Goal: Task Accomplishment & Management: Manage account settings

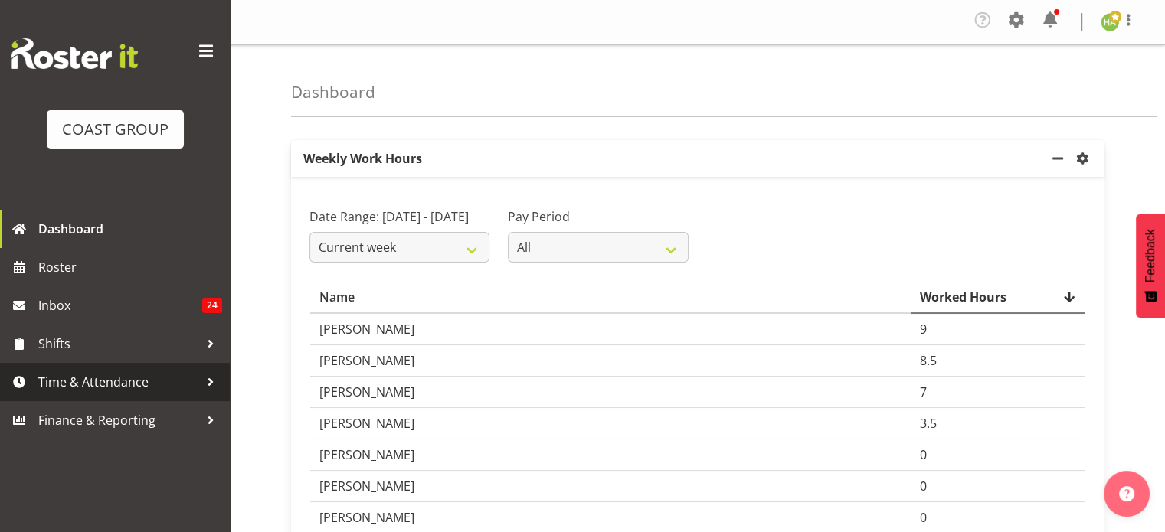
click at [86, 381] on span "Time & Attendance" at bounding box center [118, 382] width 161 height 23
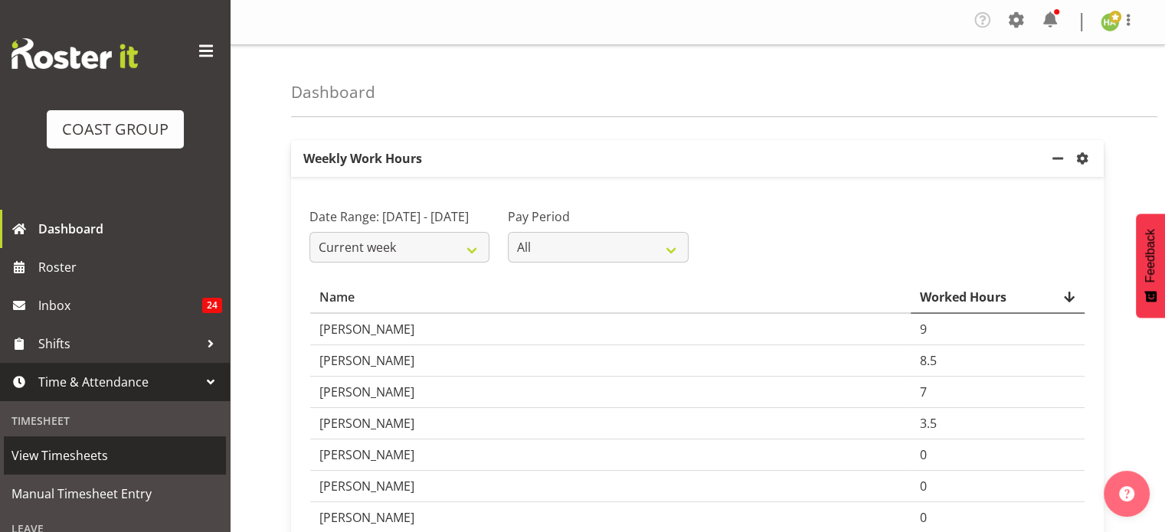
click at [104, 440] on link "View Timesheets" at bounding box center [115, 455] width 222 height 38
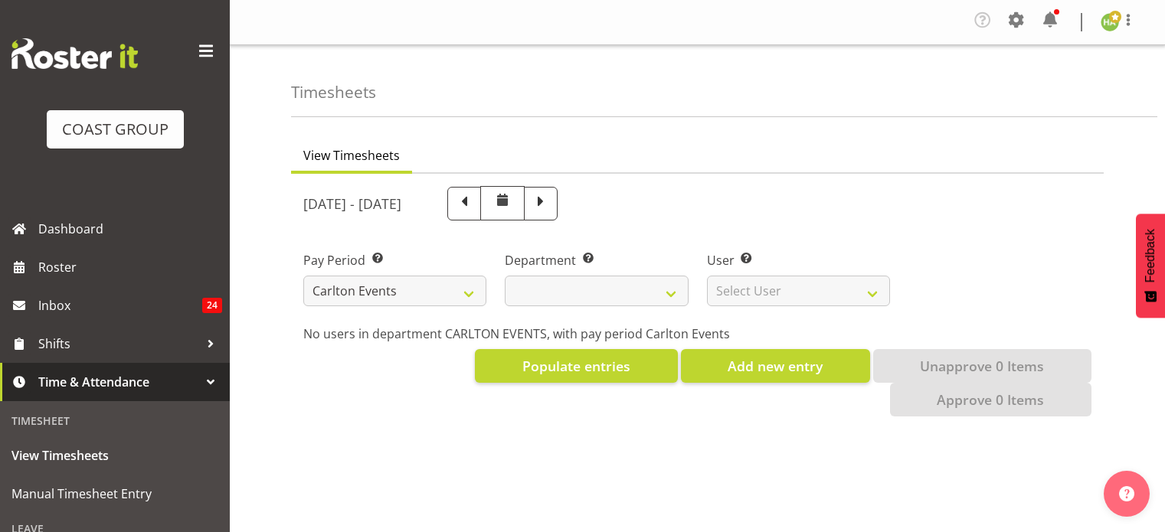
select select "115"
select select
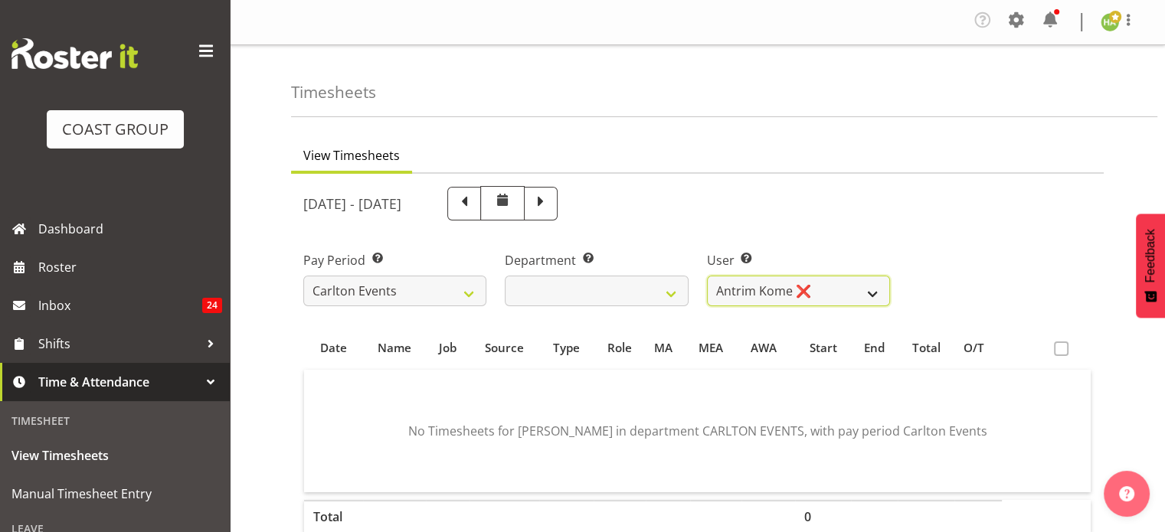
click at [781, 286] on select "Antrim Kome ❌ [PERSON_NAME] ❌ Dayton Iobu ❌ Eteuati [PERSON_NAME] ❌ [PERSON_NAM…" at bounding box center [798, 291] width 183 height 31
select select "5073"
click at [707, 276] on select "Antrim Kome ❌ [PERSON_NAME] ❌ Dayton Iobu ❌ Eteuati [PERSON_NAME] ❌ [PERSON_NAM…" at bounding box center [798, 291] width 183 height 31
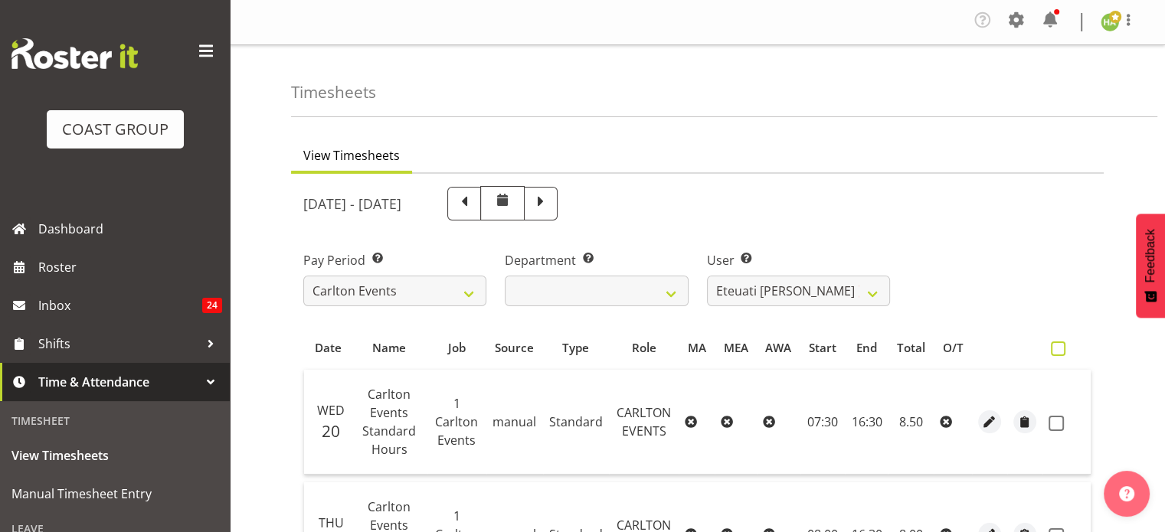
click at [1059, 350] on span at bounding box center [1057, 348] width 15 height 15
click at [1059, 350] on input "checkbox" at bounding box center [1055, 349] width 10 height 10
checkbox input "true"
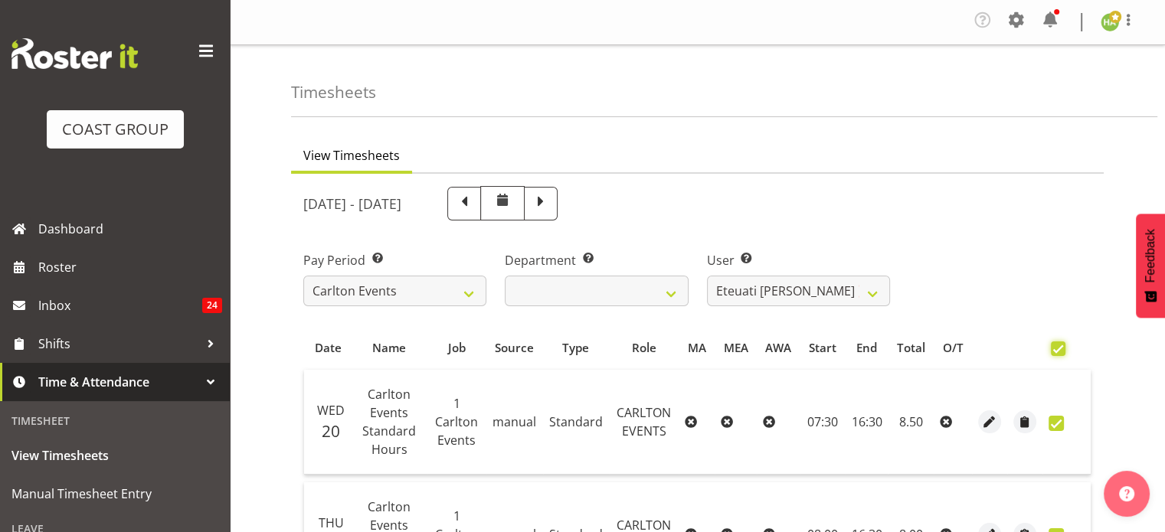
checkbox input "true"
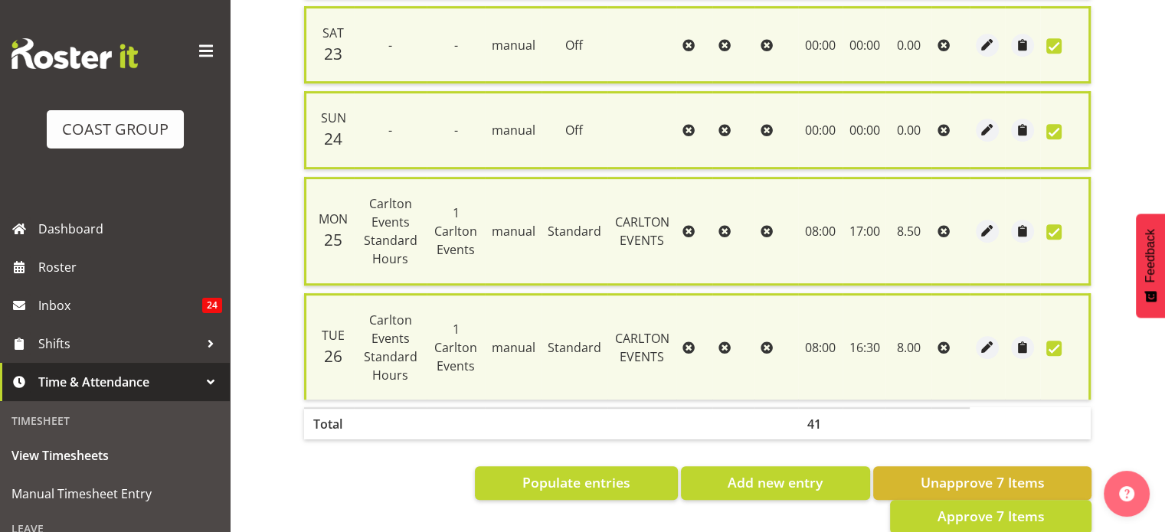
scroll to position [738, 0]
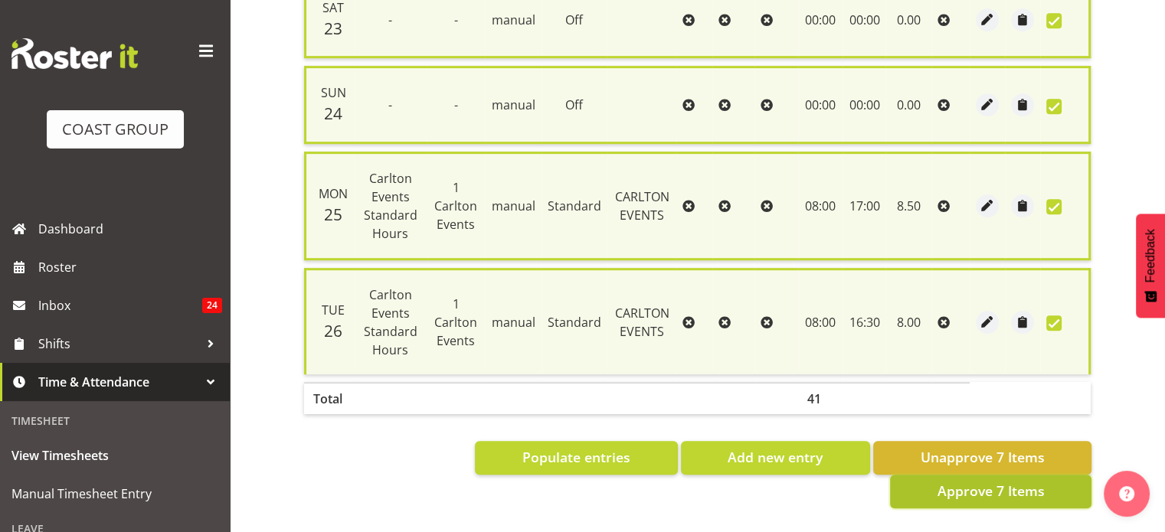
click at [962, 481] on span "Approve 7 Items" at bounding box center [989, 491] width 107 height 20
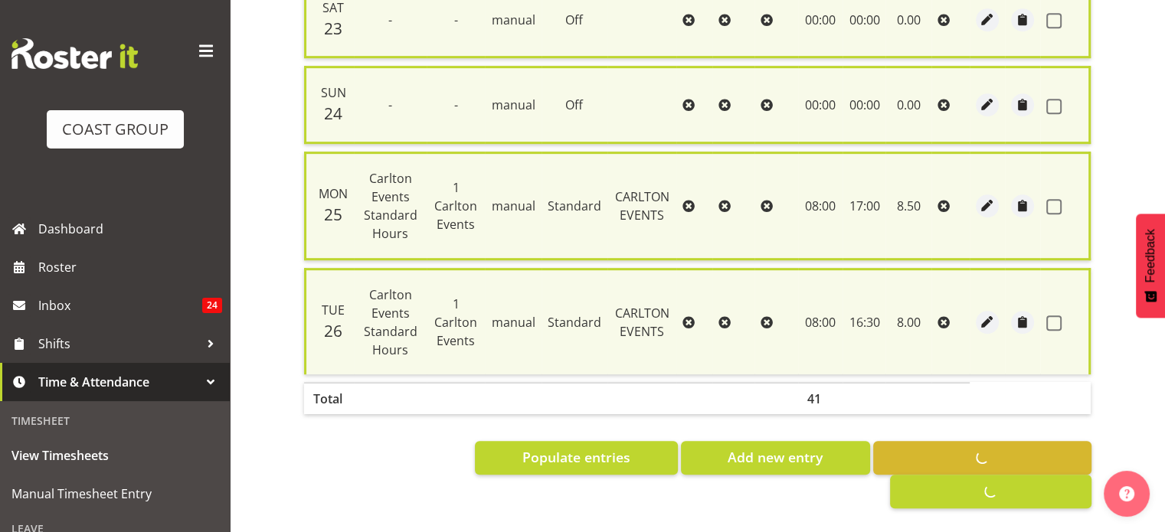
checkbox input "false"
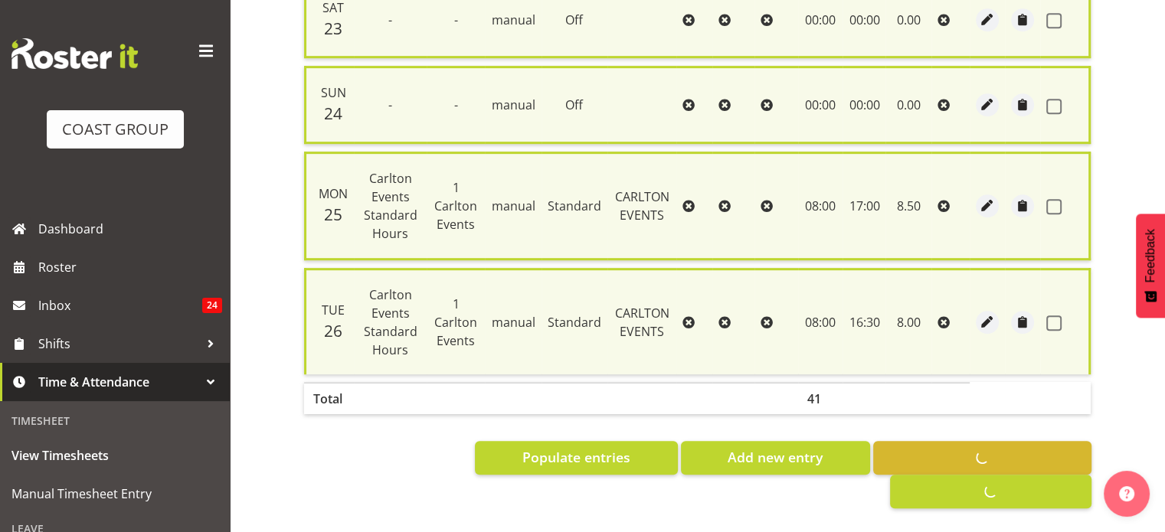
checkbox input "false"
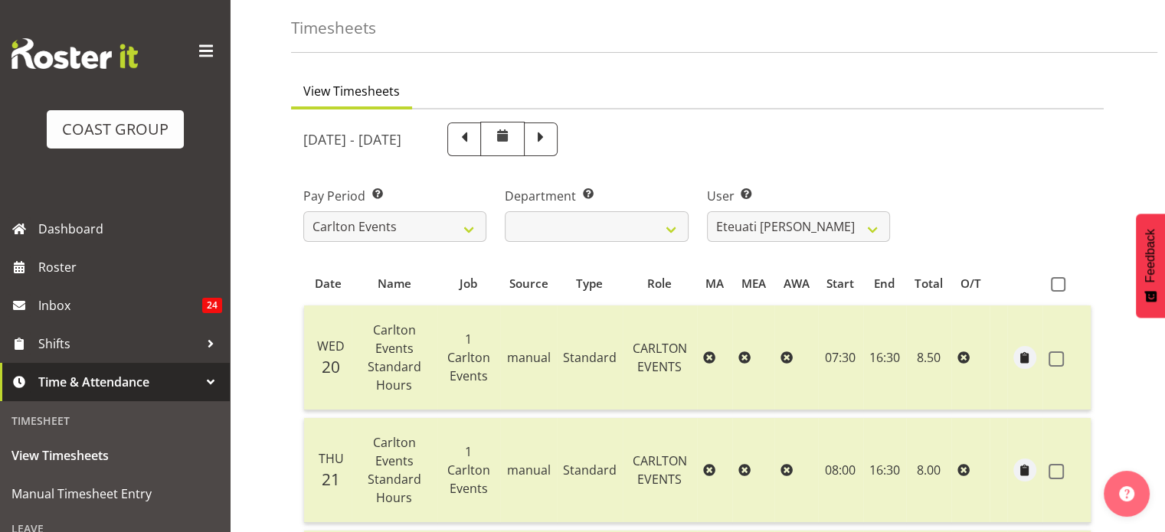
scroll to position [0, 0]
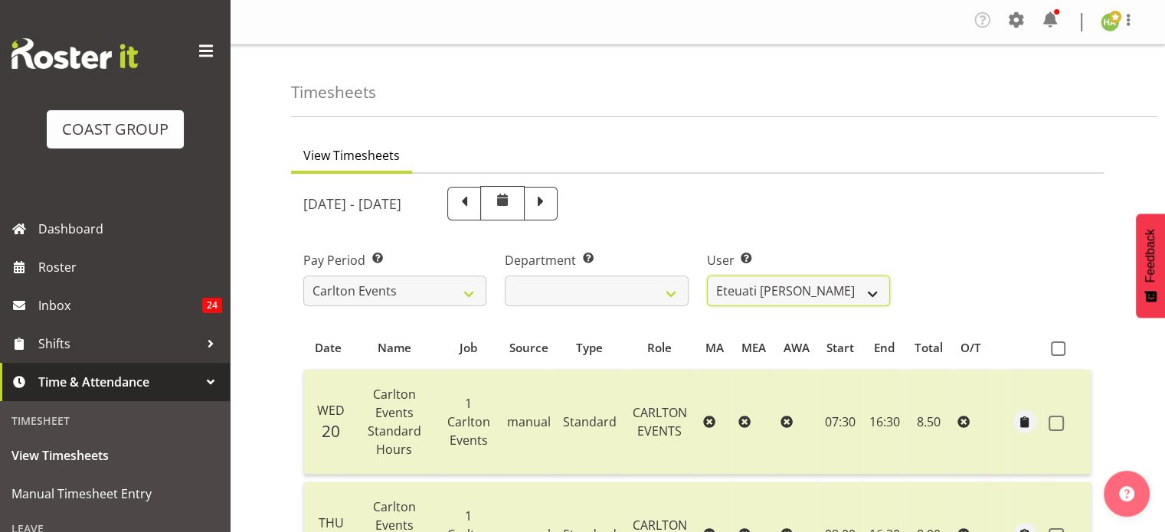
click at [781, 302] on select "Antrim Kome ❌ Collin Amani ❌ Dayton Iobu ❌ Eteuati Waddie Carlton ✔ Hendrix Ama…" at bounding box center [798, 291] width 183 height 31
select select "11419"
click at [707, 276] on select "Antrim Kome ❌ Collin Amani ❌ Dayton Iobu ❌ Eteuati Waddie Carlton ✔ Hendrix Ama…" at bounding box center [798, 291] width 183 height 31
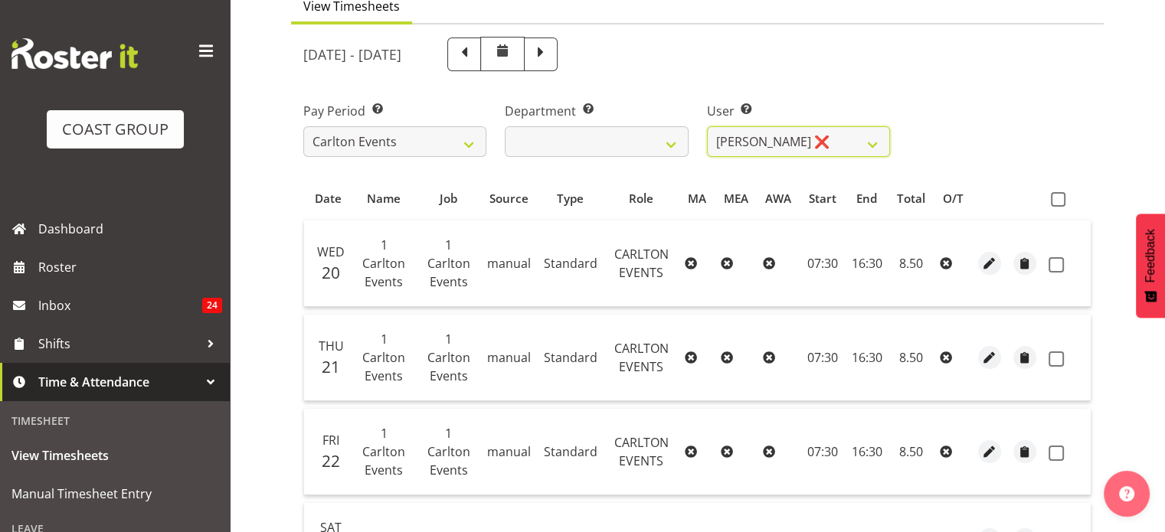
scroll to position [146, 0]
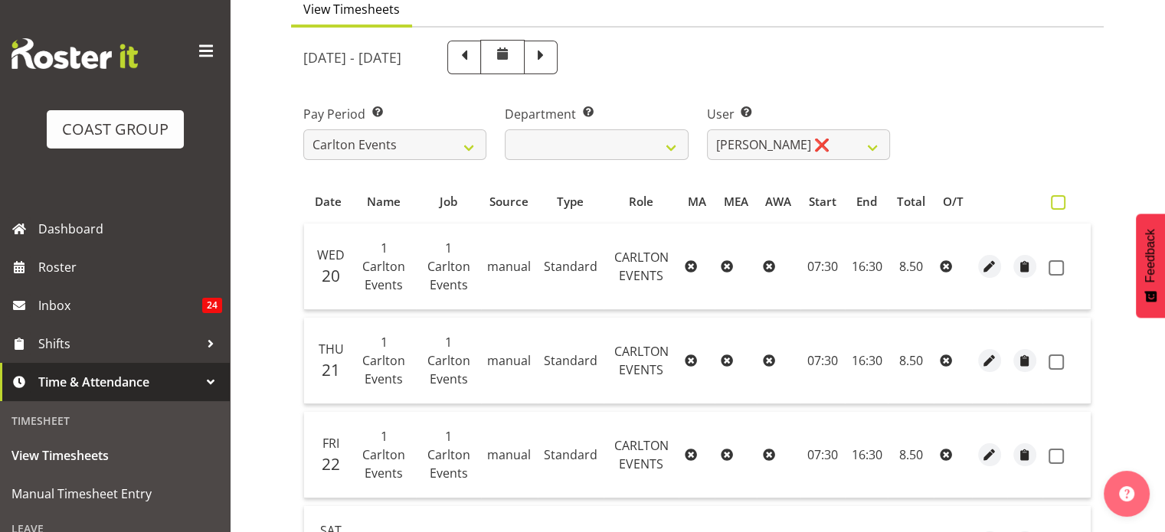
click at [1060, 205] on span at bounding box center [1057, 202] width 15 height 15
click at [1060, 205] on input "checkbox" at bounding box center [1055, 203] width 10 height 10
checkbox input "true"
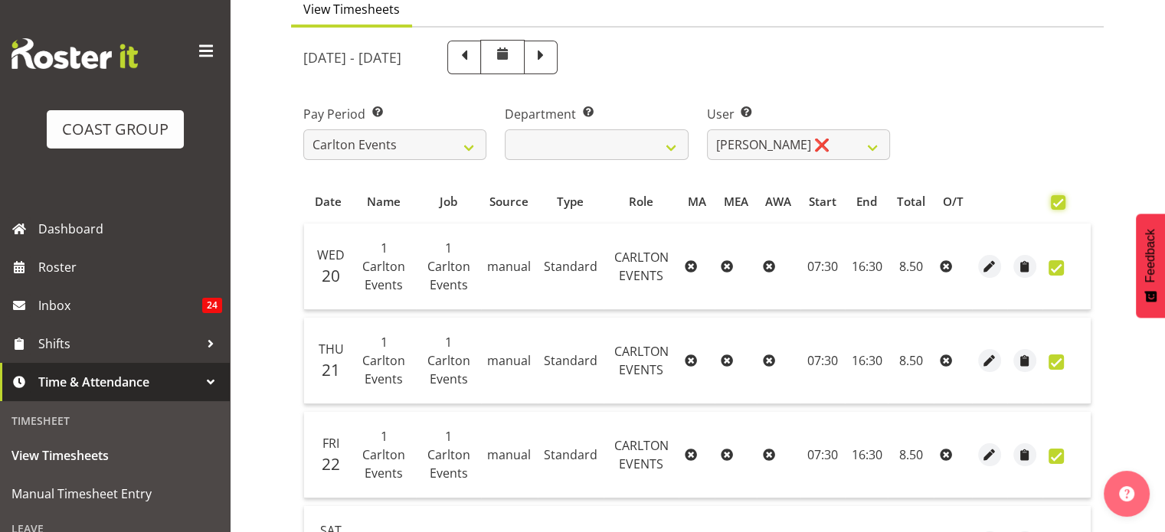
checkbox input "true"
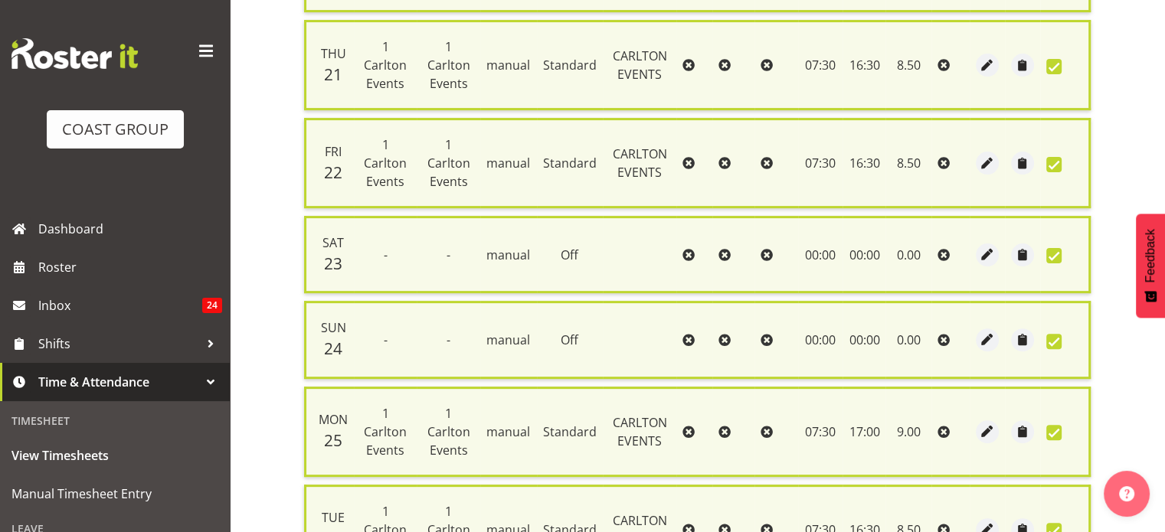
scroll to position [646, 0]
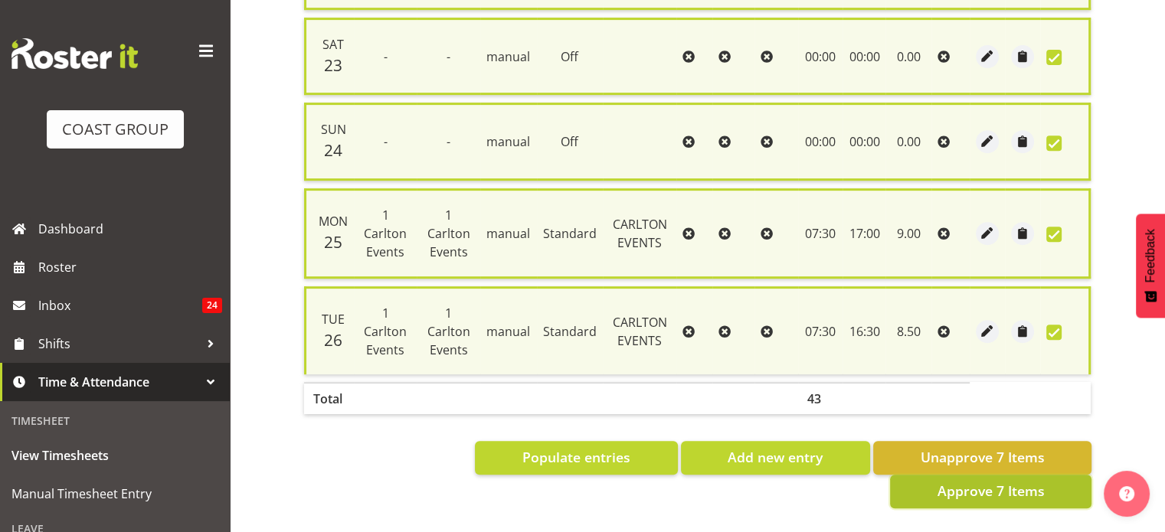
click at [992, 491] on button "Approve 7 Items" at bounding box center [990, 492] width 201 height 34
checkbox input "false"
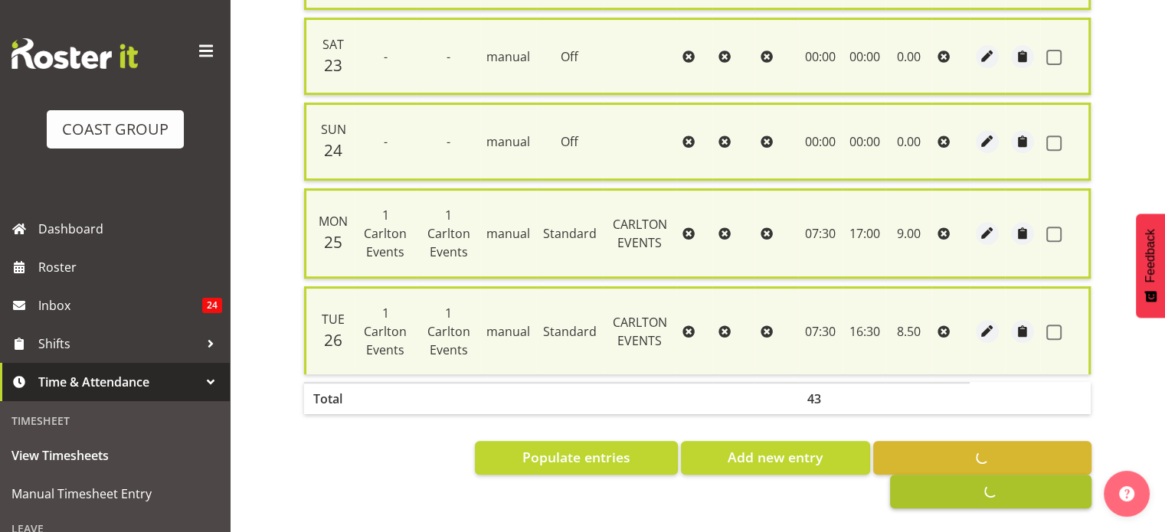
checkbox input "false"
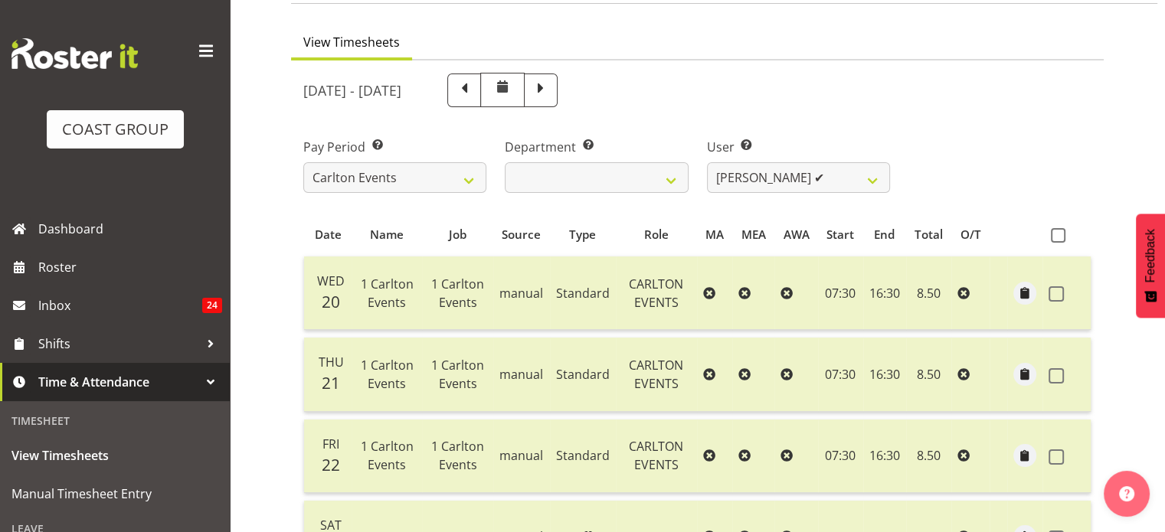
scroll to position [0, 0]
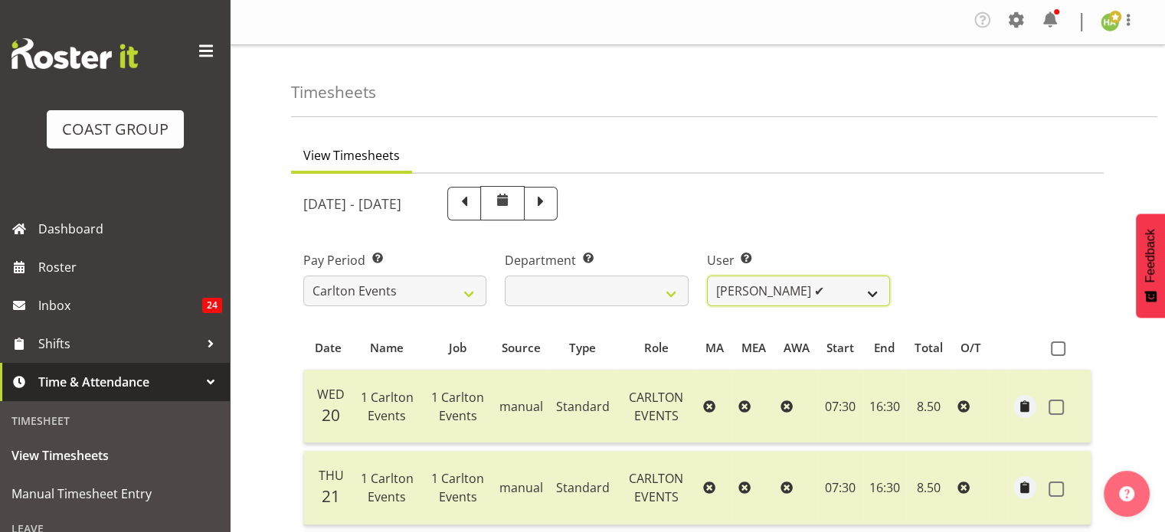
click at [738, 280] on select "Antrim Kome ❌ Collin Amani ❌ Dayton Iobu ❌ Eteuati Waddie Carlton ✔ Hendrix Ama…" at bounding box center [798, 291] width 183 height 31
select select "11289"
click at [707, 276] on select "Antrim Kome ❌ Collin Amani ❌ Dayton Iobu ❌ Eteuati Waddie Carlton ✔ Hendrix Ama…" at bounding box center [798, 291] width 183 height 31
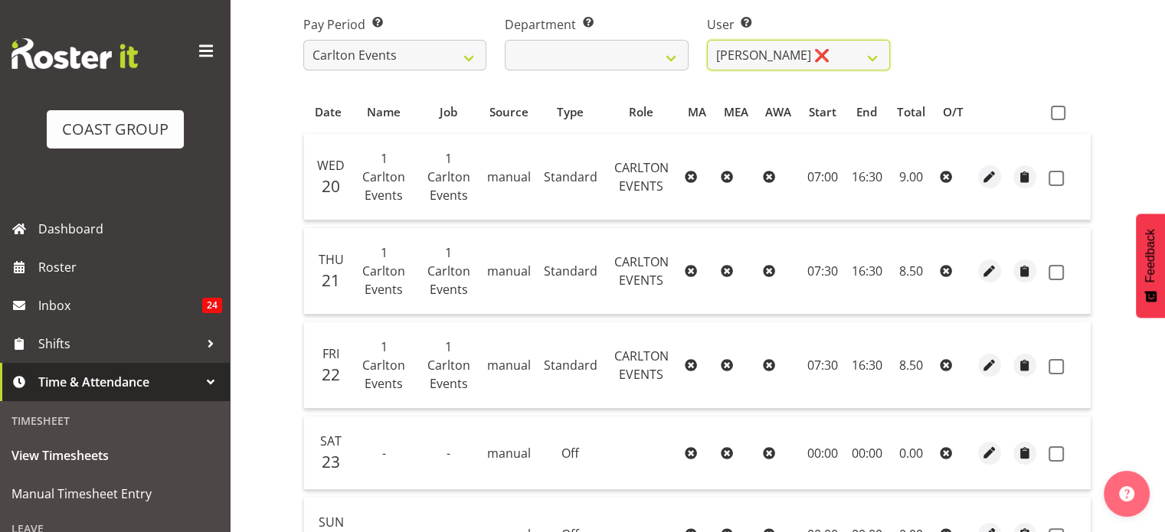
scroll to position [231, 0]
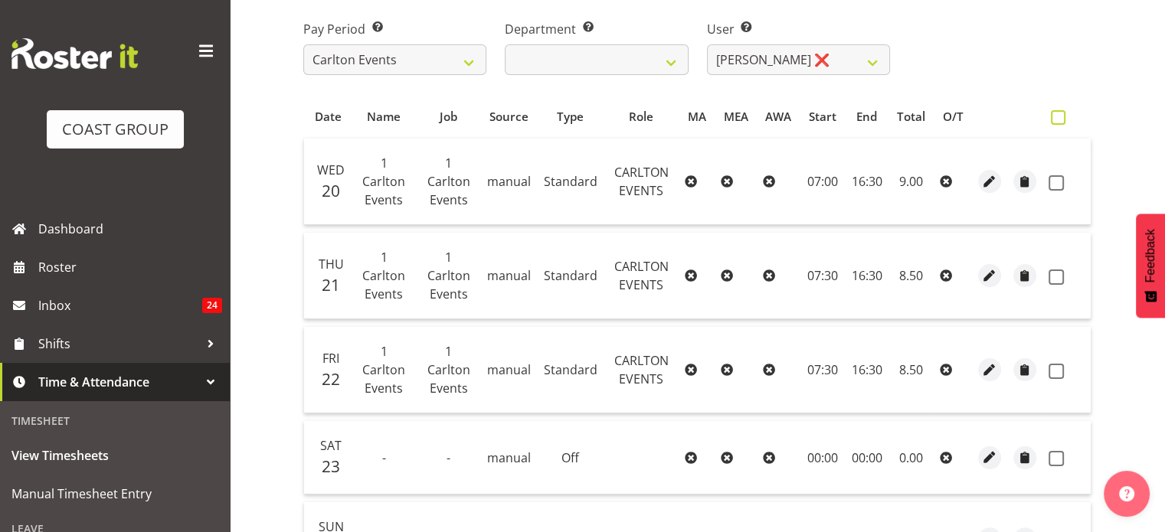
click at [1060, 114] on span at bounding box center [1057, 117] width 15 height 15
click at [1060, 114] on input "checkbox" at bounding box center [1055, 118] width 10 height 10
checkbox input "true"
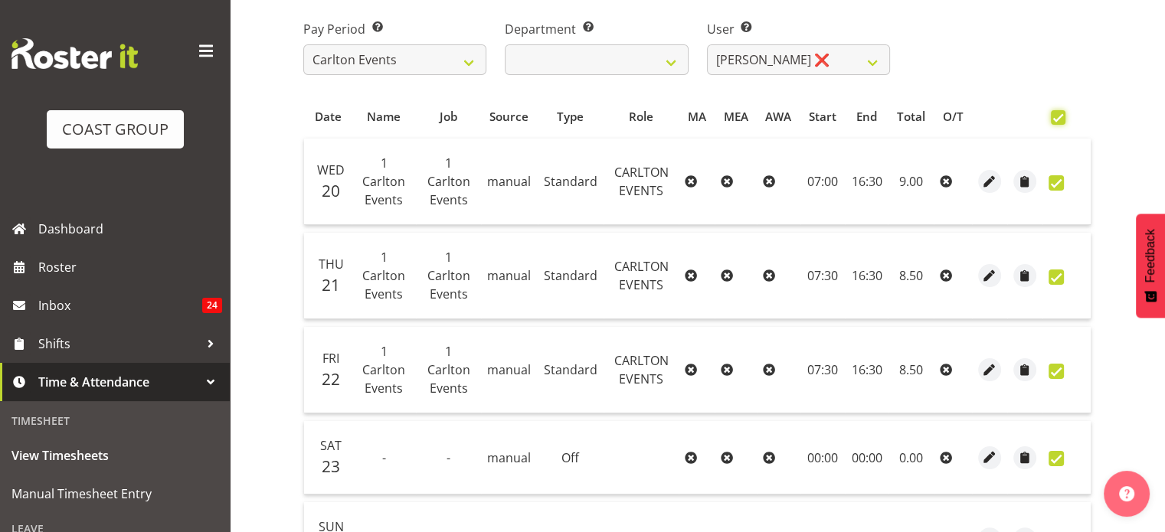
checkbox input "true"
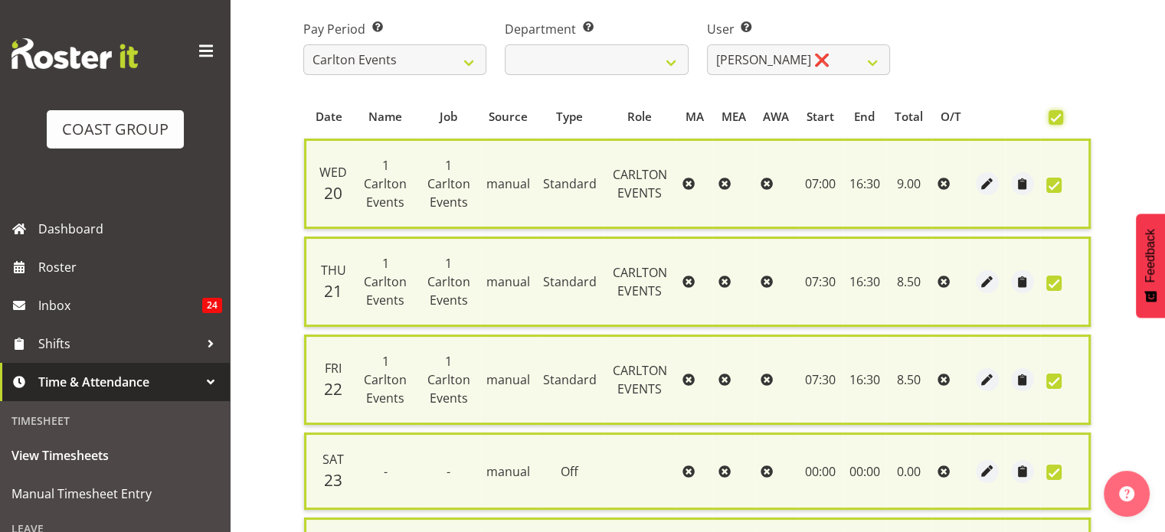
scroll to position [646, 0]
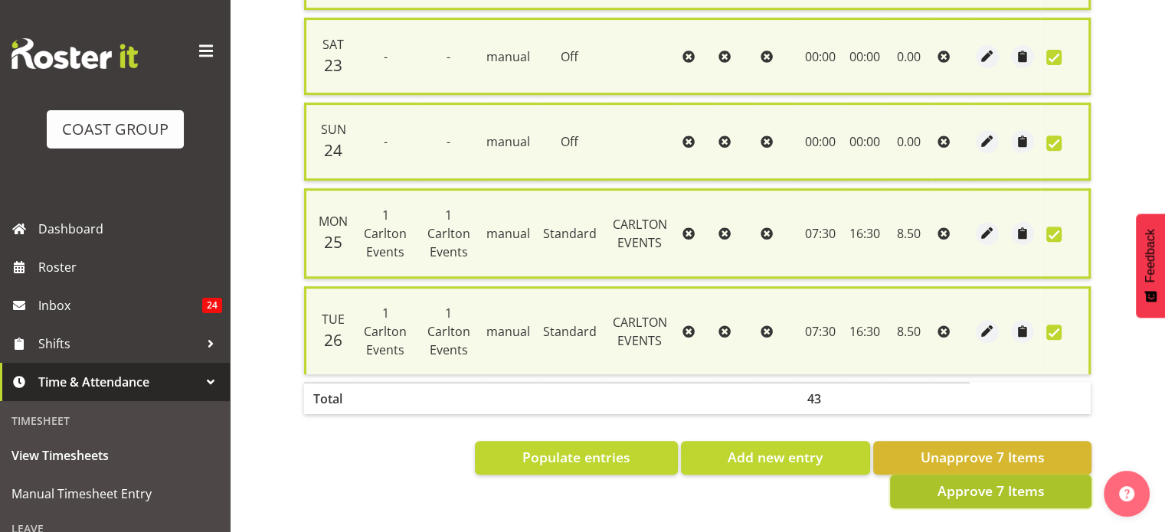
click at [1001, 481] on span "Approve 7 Items" at bounding box center [989, 491] width 107 height 20
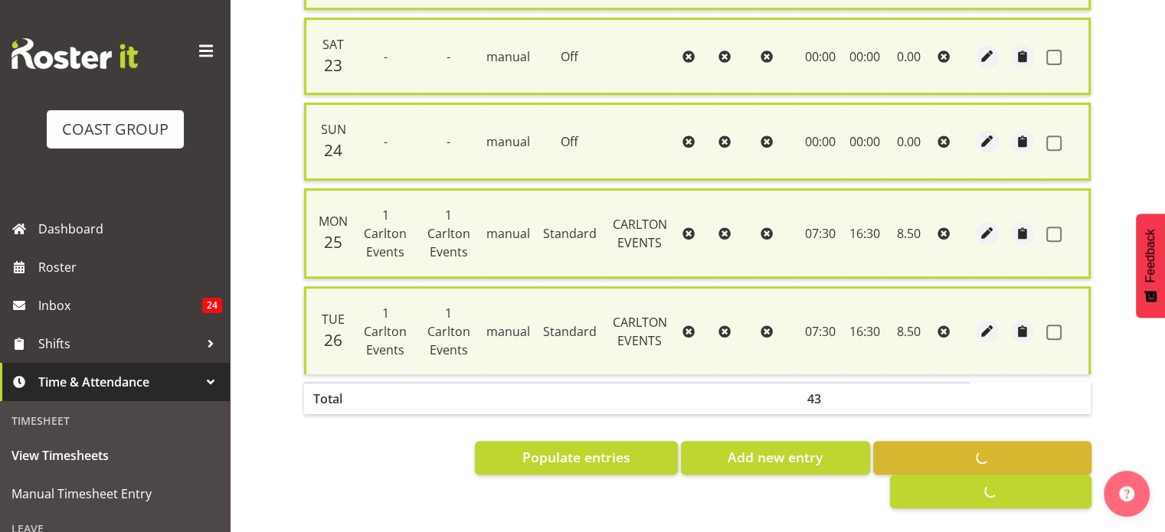
checkbox input "false"
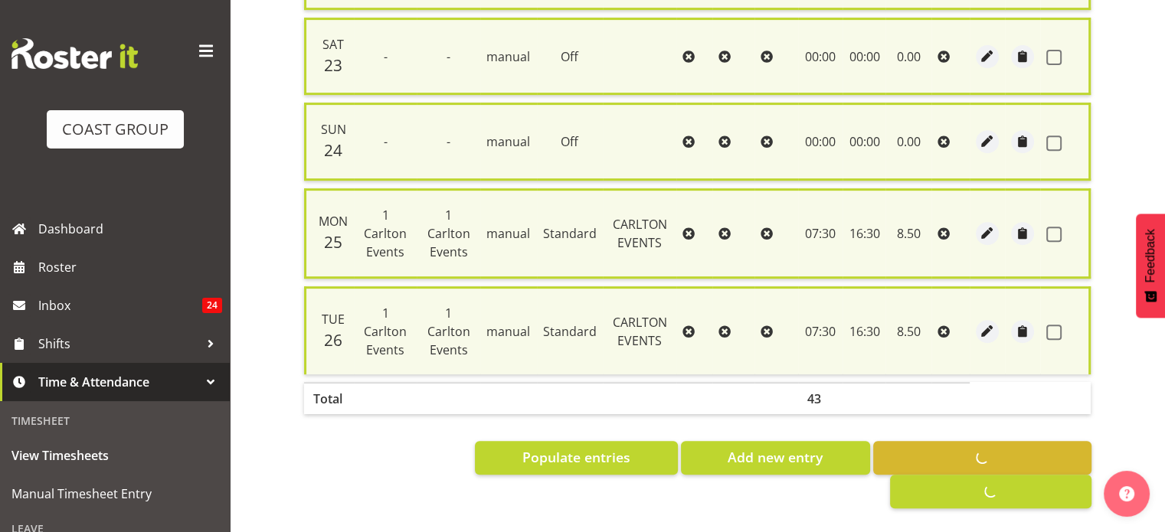
checkbox input "false"
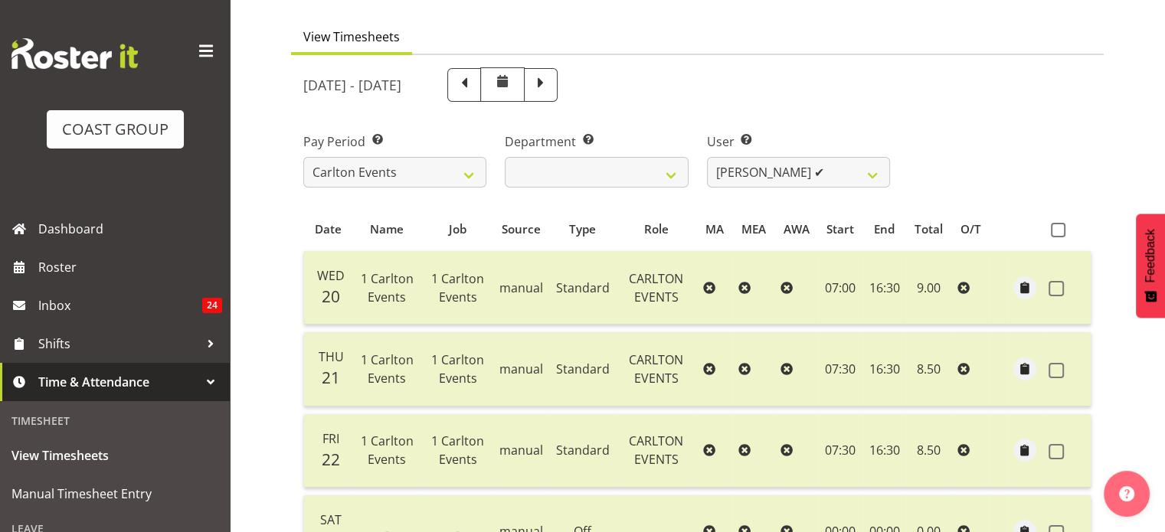
scroll to position [0, 0]
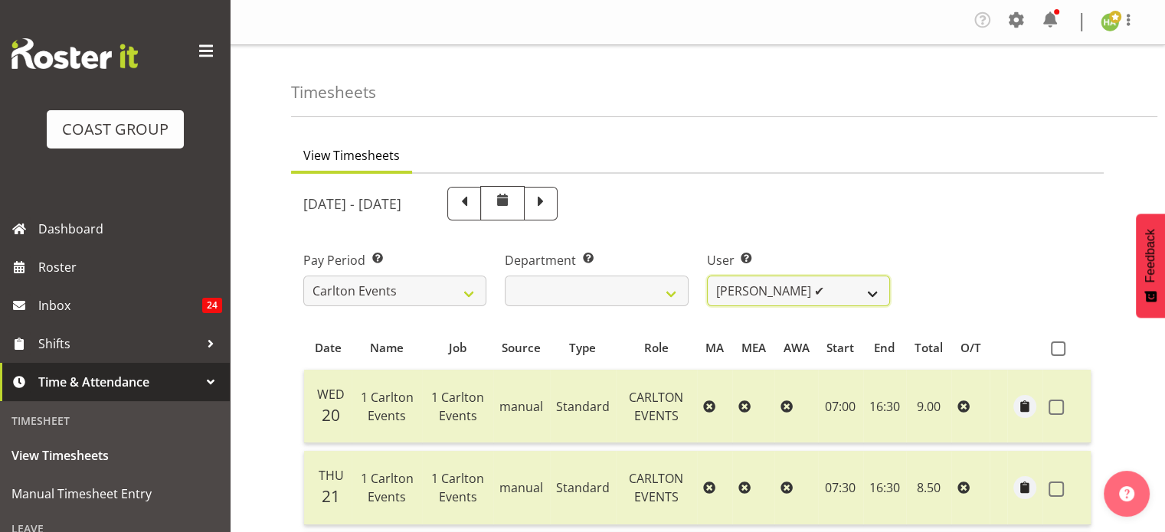
click at [778, 284] on select "Antrim Kome ❌ Collin Amani ❌ Dayton Iobu ❌ Eteuati Waddie Carlton ✔ Hendrix Ama…" at bounding box center [798, 291] width 183 height 31
select select "11290"
click at [707, 276] on select "Antrim Kome ❌ Collin Amani ❌ Dayton Iobu ❌ Eteuati Waddie Carlton ✔ Hendrix Ama…" at bounding box center [798, 291] width 183 height 31
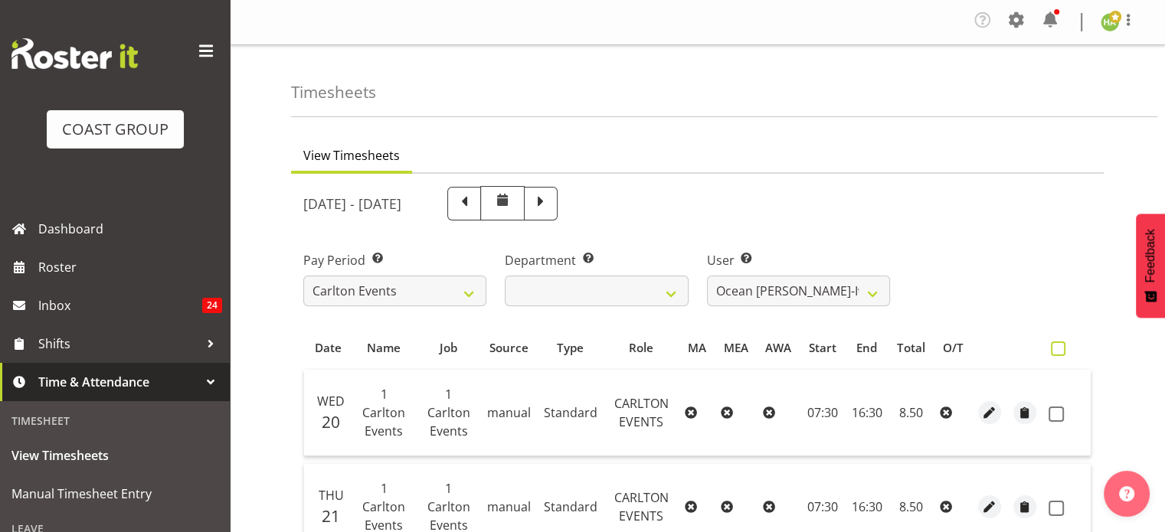
click at [1061, 348] on span at bounding box center [1057, 348] width 15 height 15
click at [1060, 348] on input "checkbox" at bounding box center [1055, 349] width 10 height 10
checkbox input "true"
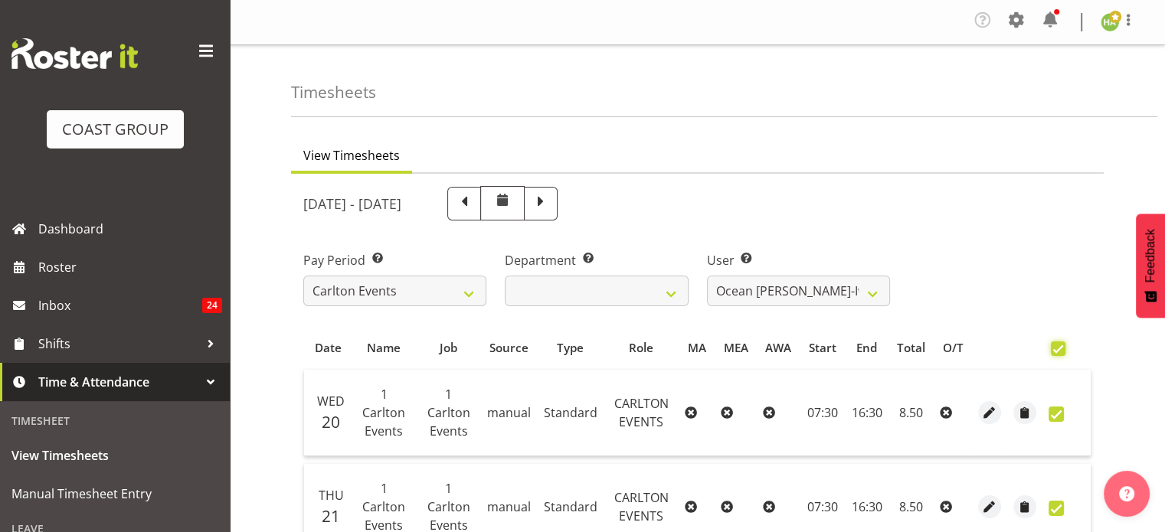
checkbox input "true"
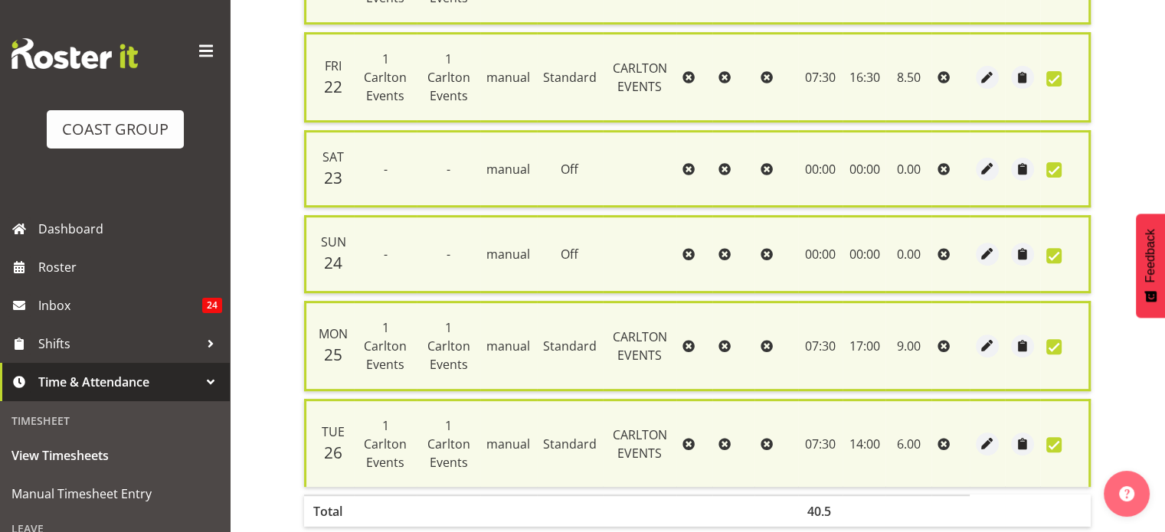
scroll to position [646, 0]
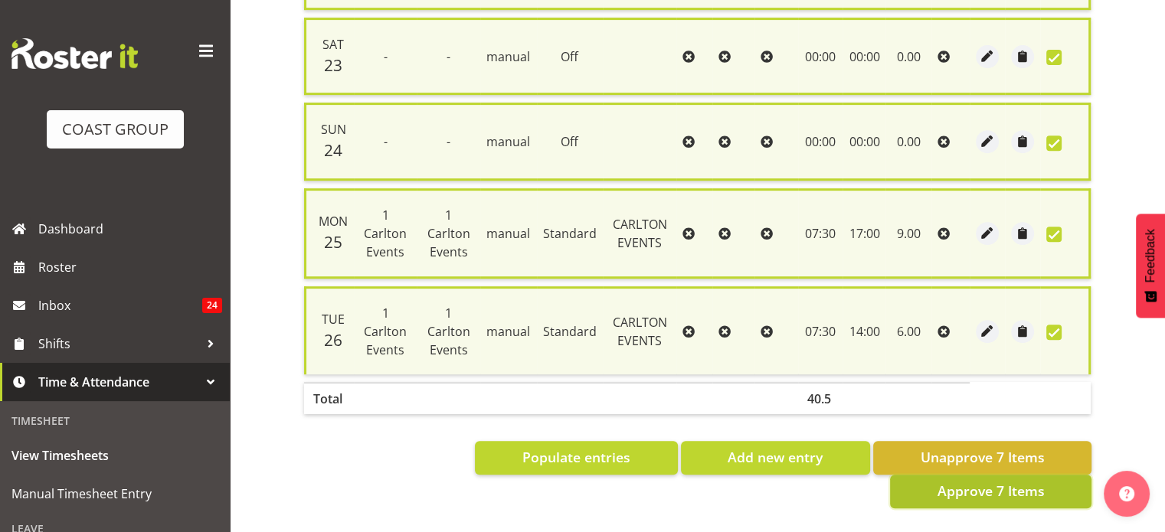
click at [1032, 481] on span "Approve 7 Items" at bounding box center [989, 491] width 107 height 20
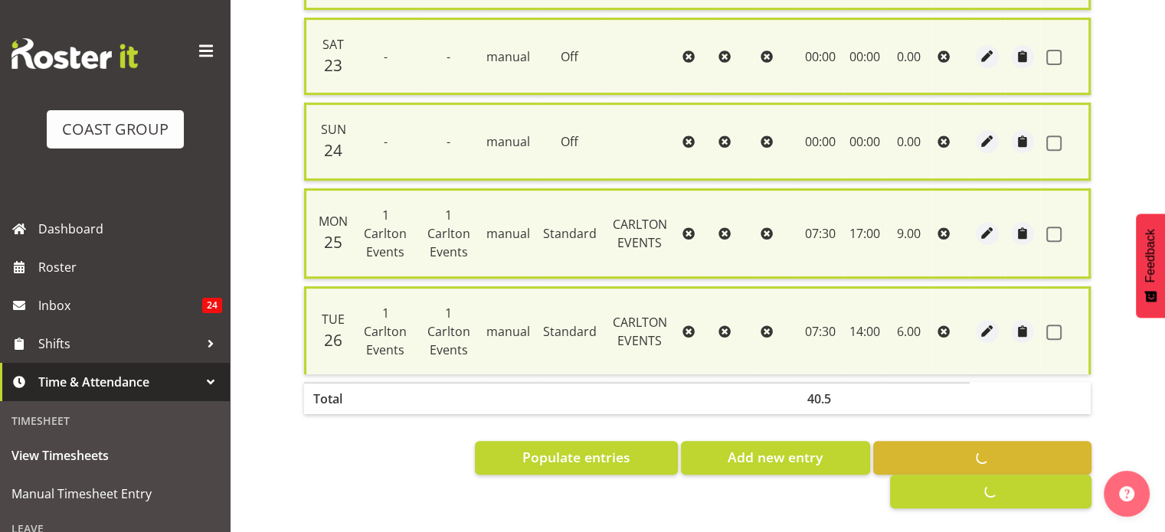
checkbox input "false"
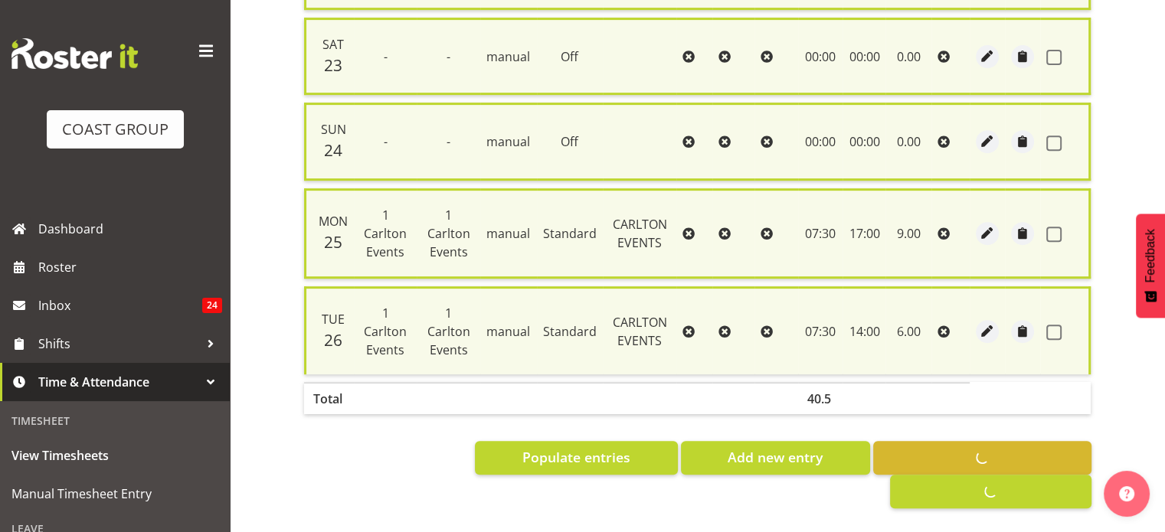
checkbox input "false"
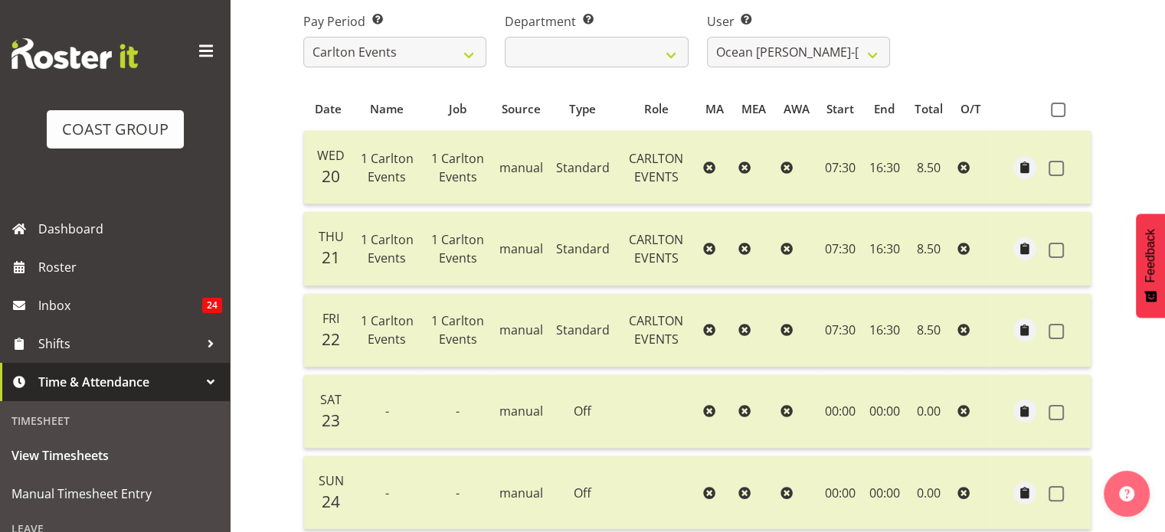
scroll to position [210, 0]
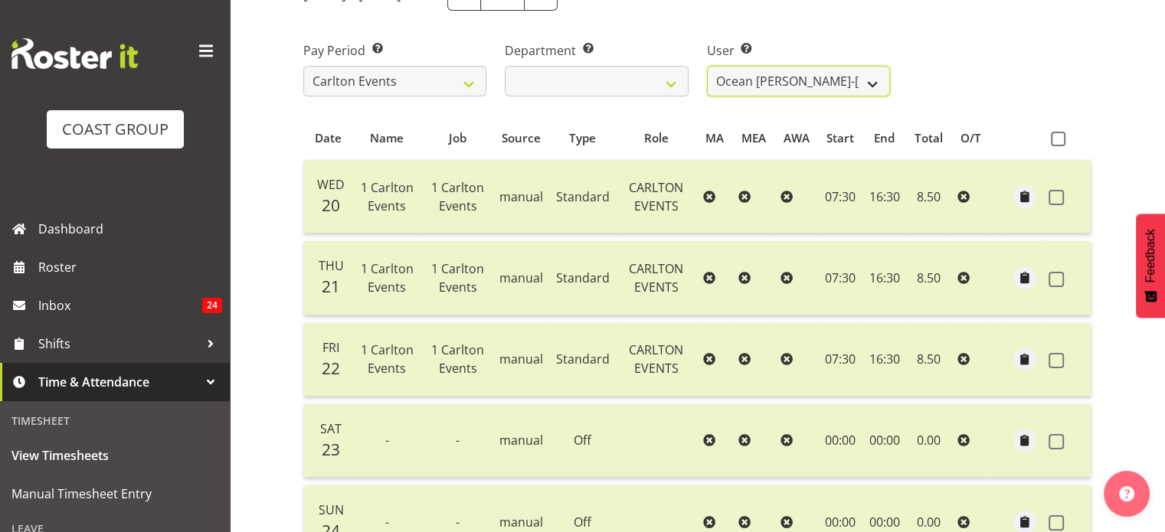
click at [843, 77] on select "Antrim Kome ❌ Collin Amani ❌ Dayton Iobu ❌ Eteuati Waddie Carlton ✔ Hendrix Ama…" at bounding box center [798, 81] width 183 height 31
select select "11361"
click at [707, 66] on select "Antrim Kome ❌ Collin Amani ❌ Dayton Iobu ❌ Eteuati Waddie Carlton ✔ Hendrix Ama…" at bounding box center [798, 81] width 183 height 31
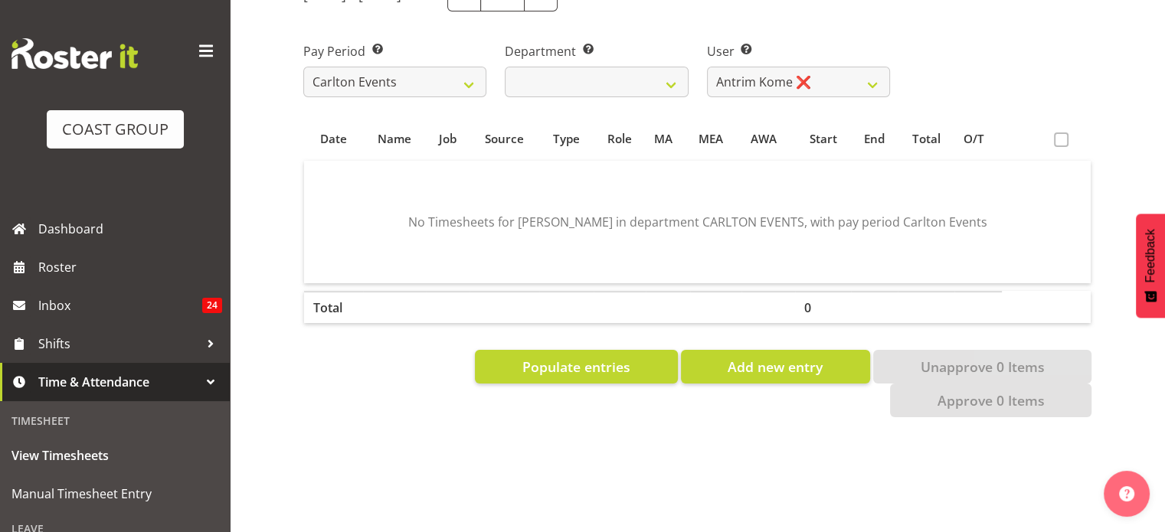
click at [1060, 146] on th at bounding box center [1067, 138] width 46 height 29
click at [1060, 142] on span at bounding box center [1060, 139] width 15 height 15
click at [598, 370] on span "Populate entries" at bounding box center [576, 367] width 108 height 20
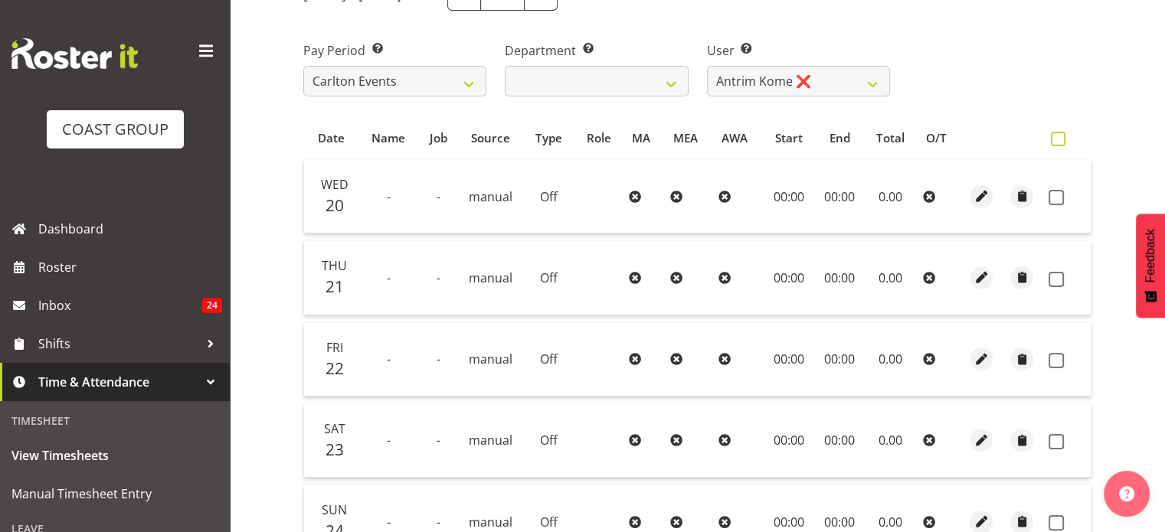
click at [1053, 142] on span at bounding box center [1057, 139] width 15 height 15
click at [1053, 142] on input "checkbox" at bounding box center [1055, 139] width 10 height 10
checkbox input "true"
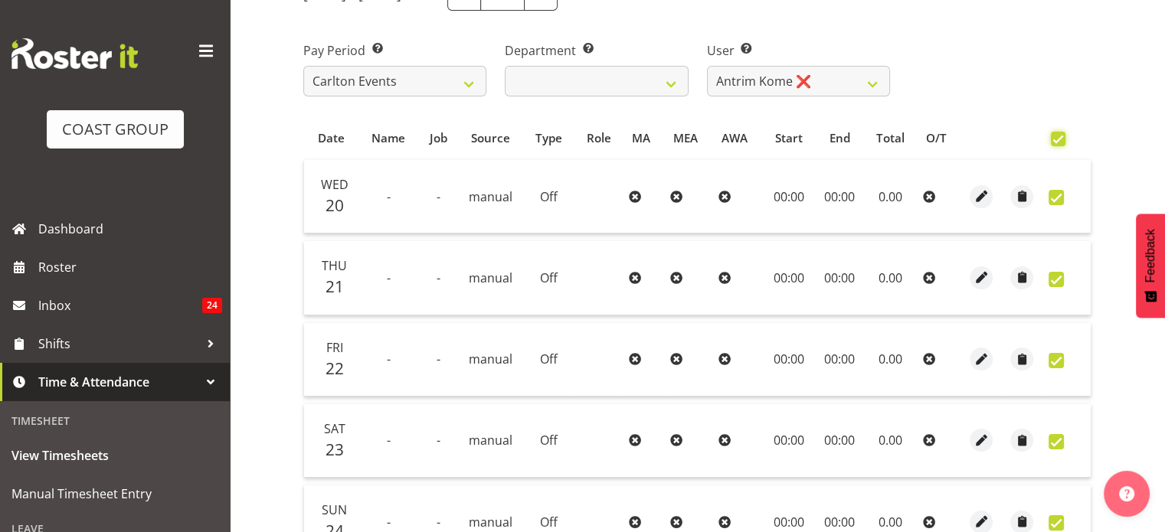
checkbox input "true"
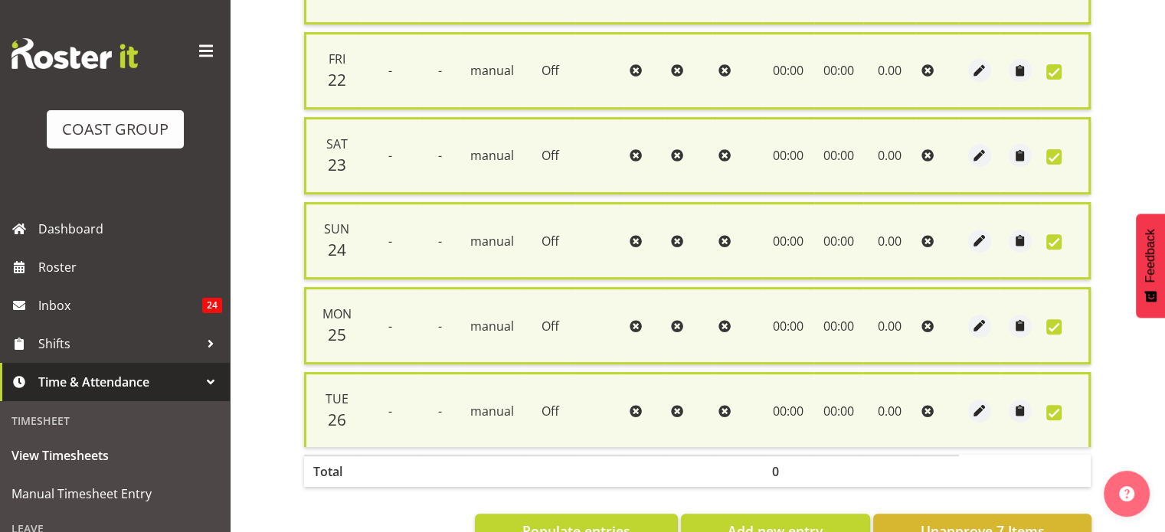
scroll to position [582, 0]
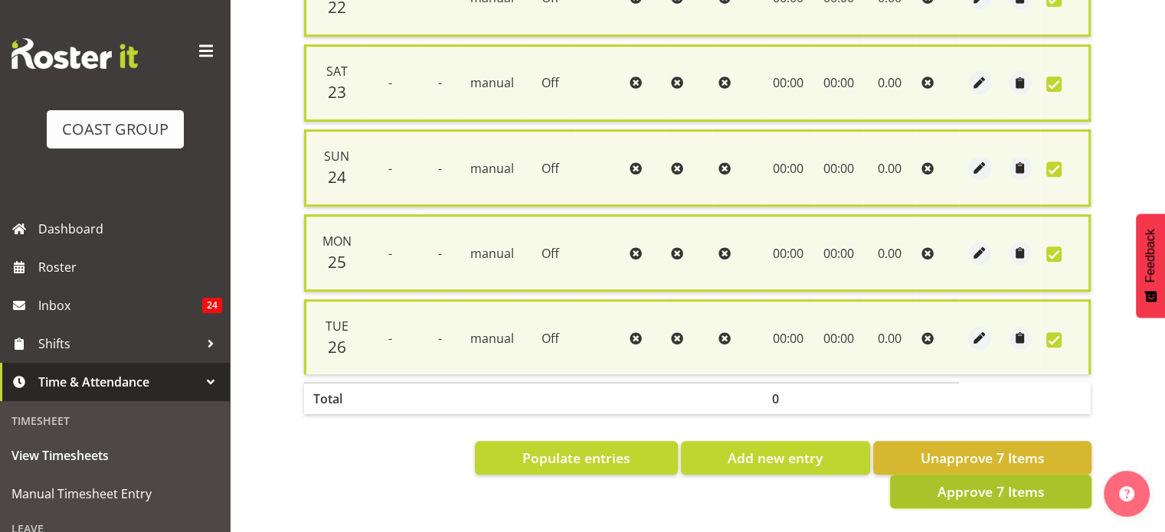
click at [1033, 482] on span "Approve 7 Items" at bounding box center [989, 492] width 107 height 20
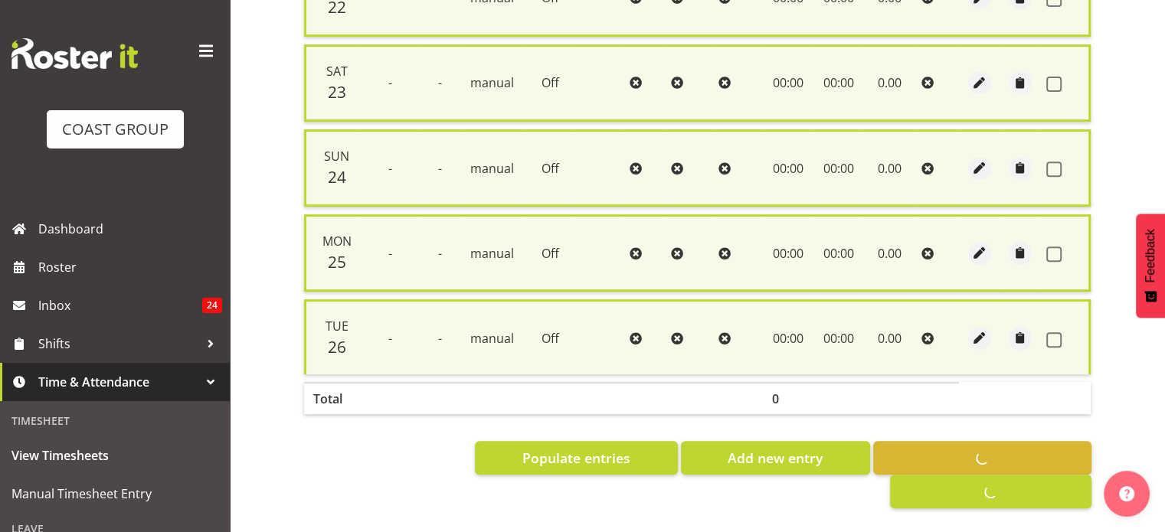
checkbox input "false"
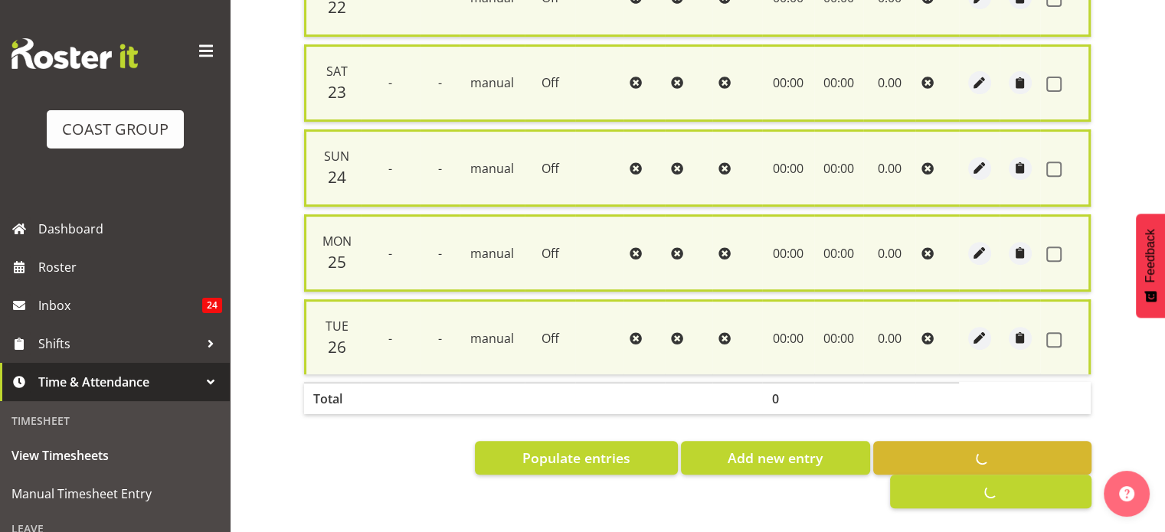
checkbox input "false"
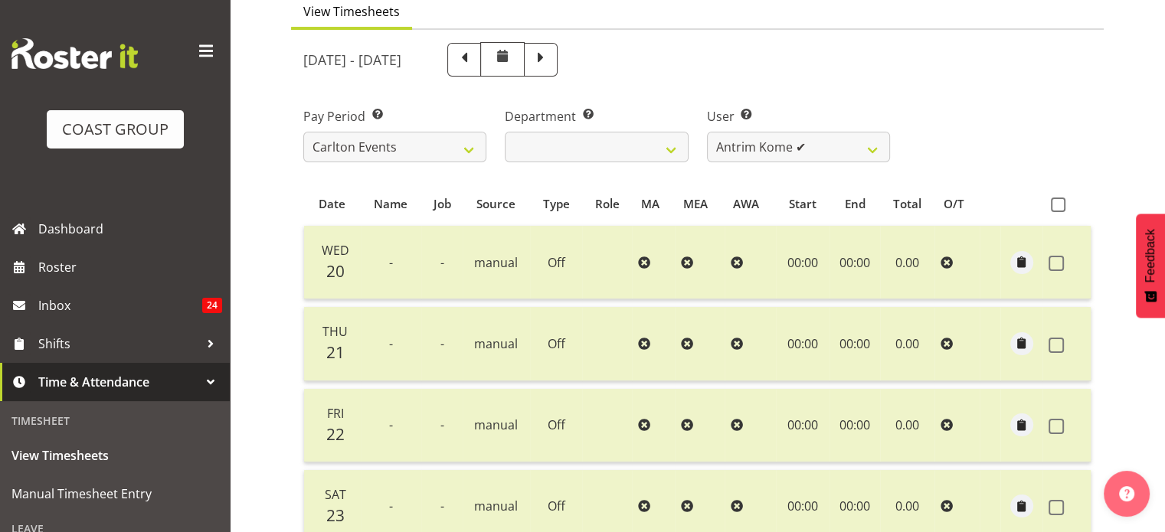
scroll to position [83, 0]
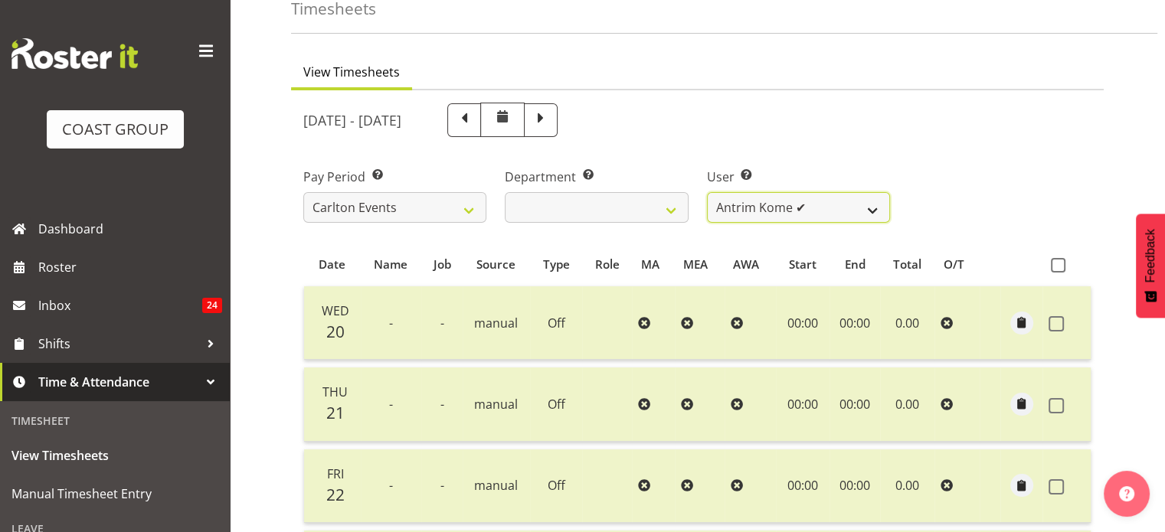
click at [793, 213] on select "Antrim Kome ✔ Collin Amani ❌ Dayton Iobu ❌ Eteuati Waddie Carlton ✔ Hendrix Ama…" at bounding box center [798, 207] width 183 height 31
select select "11287"
click at [707, 192] on select "Antrim Kome ✔ Collin Amani ❌ Dayton Iobu ❌ Eteuati Waddie Carlton ✔ Hendrix Ama…" at bounding box center [798, 207] width 183 height 31
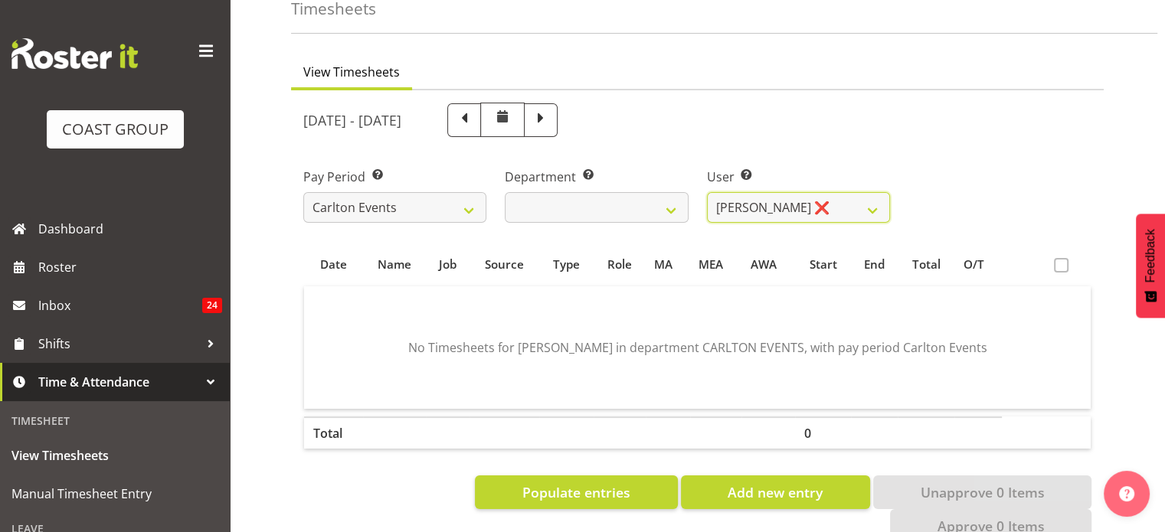
scroll to position [220, 0]
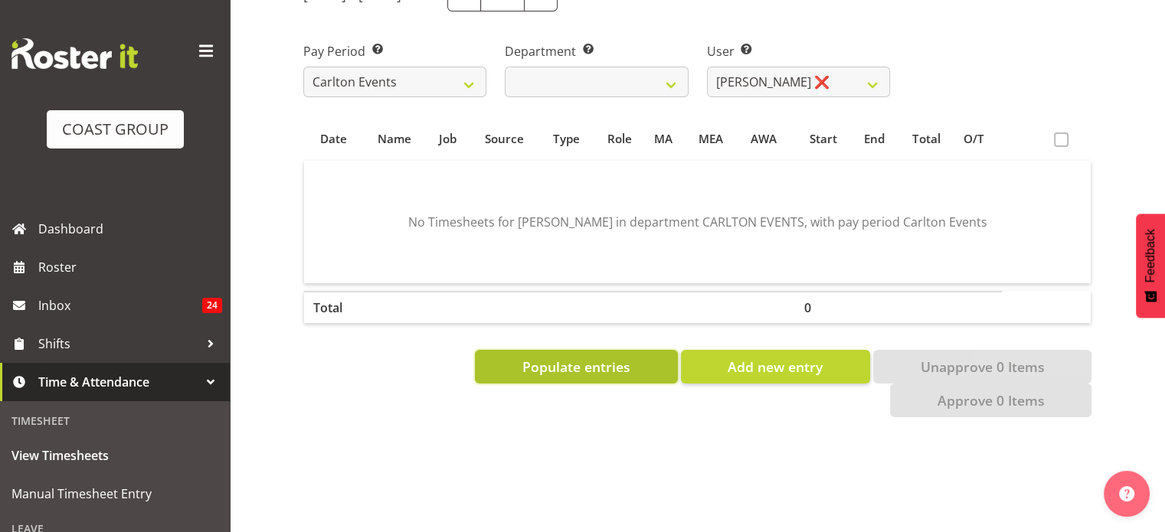
click at [646, 350] on button "Populate entries" at bounding box center [576, 367] width 202 height 34
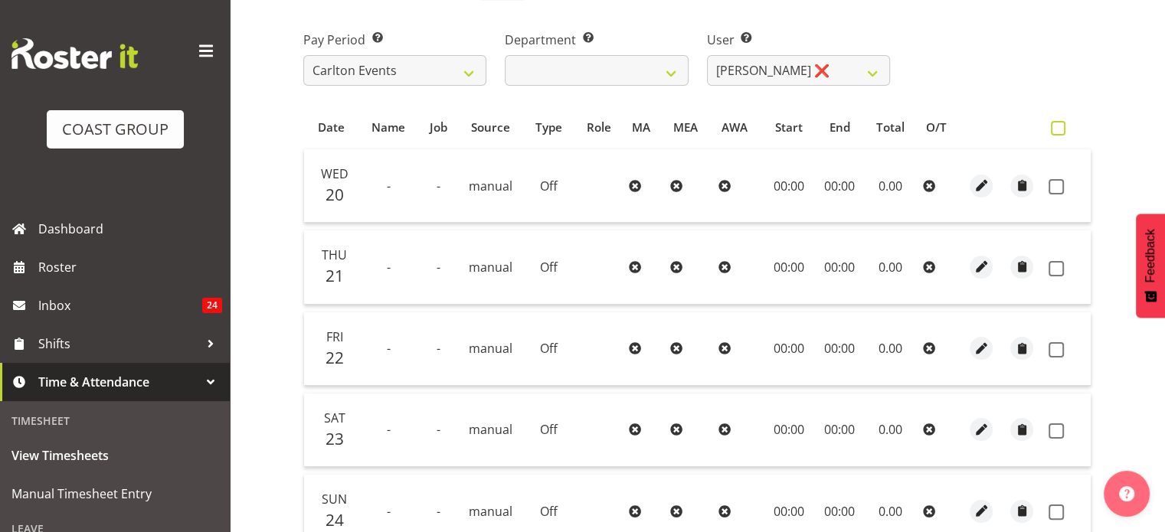
click at [1063, 125] on span at bounding box center [1057, 128] width 15 height 15
click at [1060, 125] on input "checkbox" at bounding box center [1055, 128] width 10 height 10
checkbox input "true"
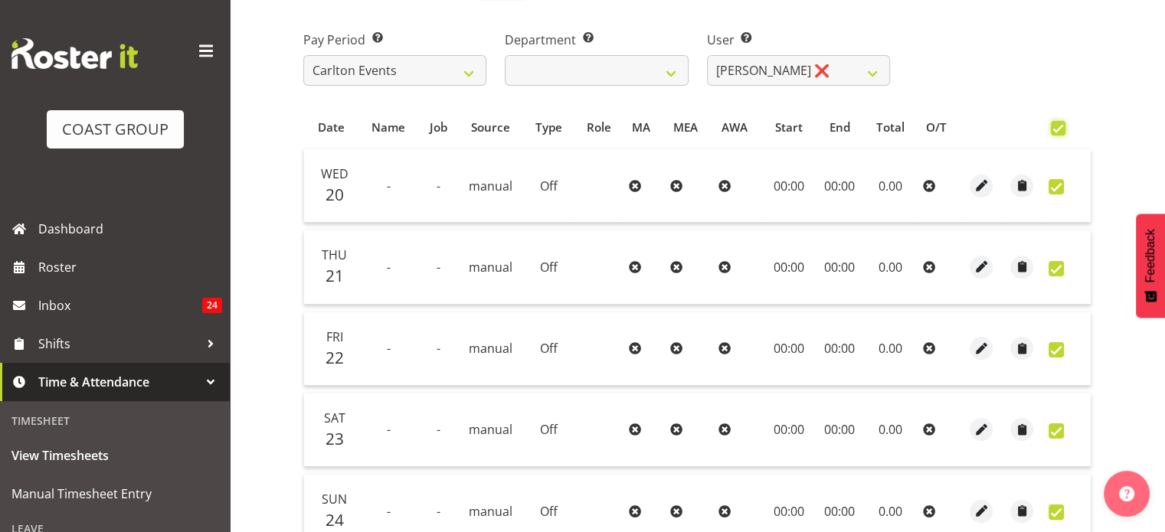
checkbox input "true"
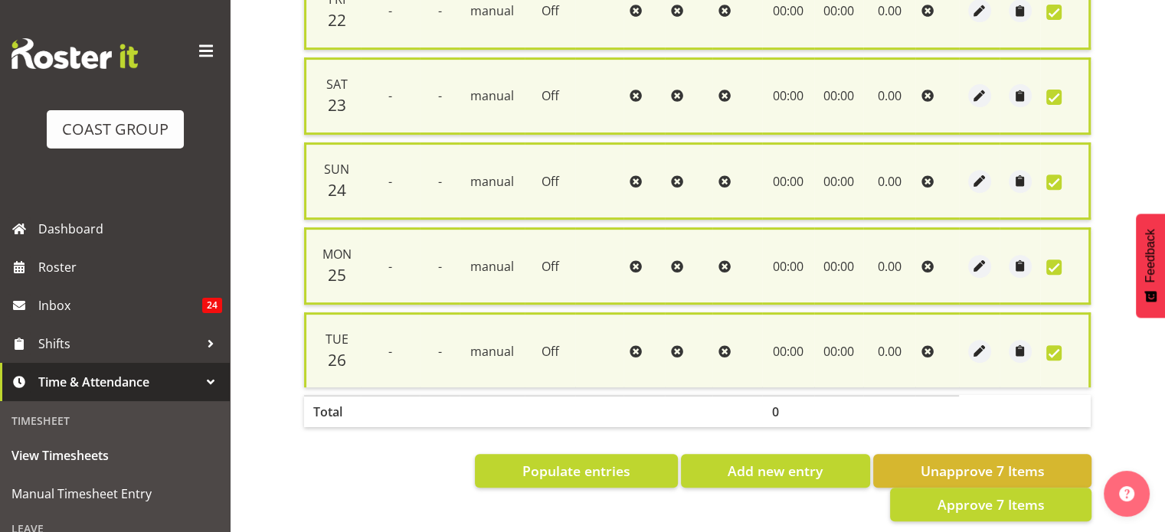
scroll to position [582, 0]
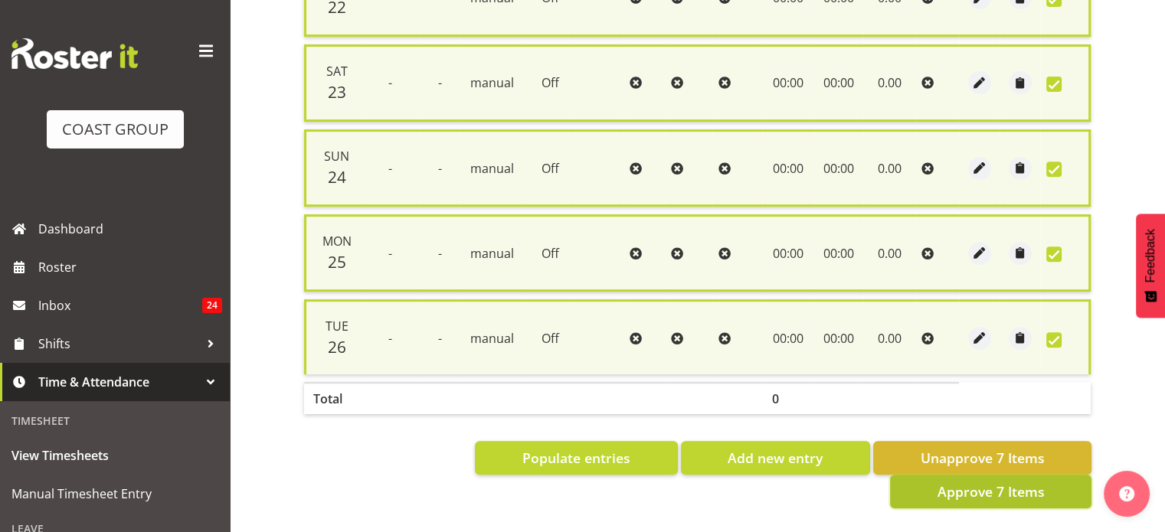
click at [988, 482] on span "Approve 7 Items" at bounding box center [989, 492] width 107 height 20
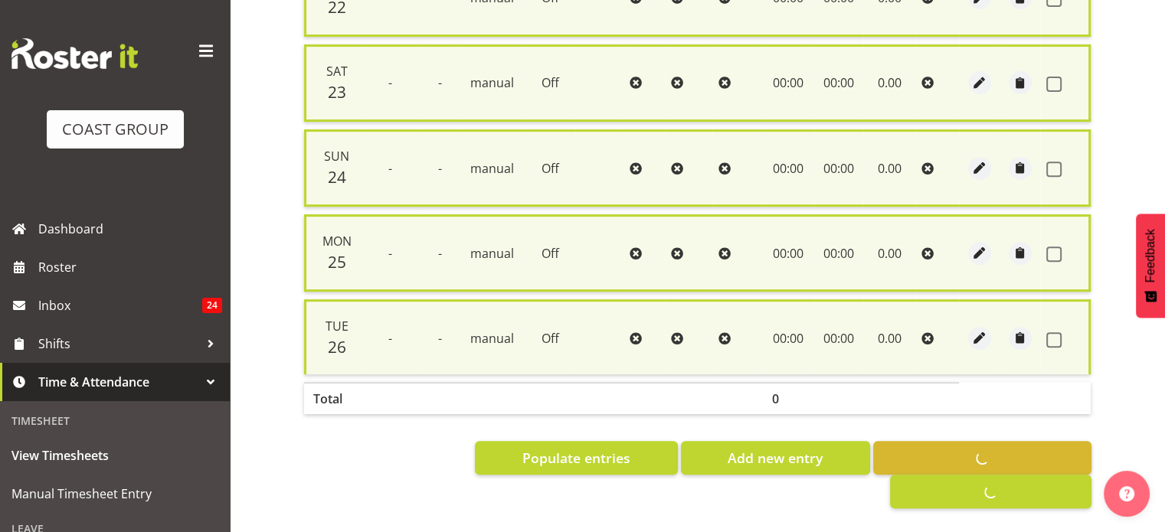
checkbox input "false"
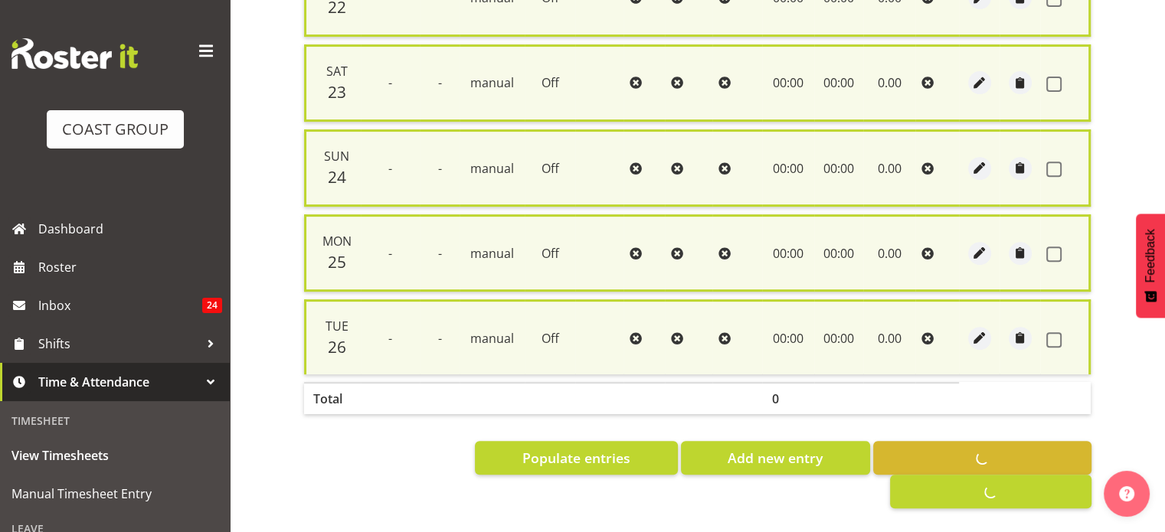
checkbox input "false"
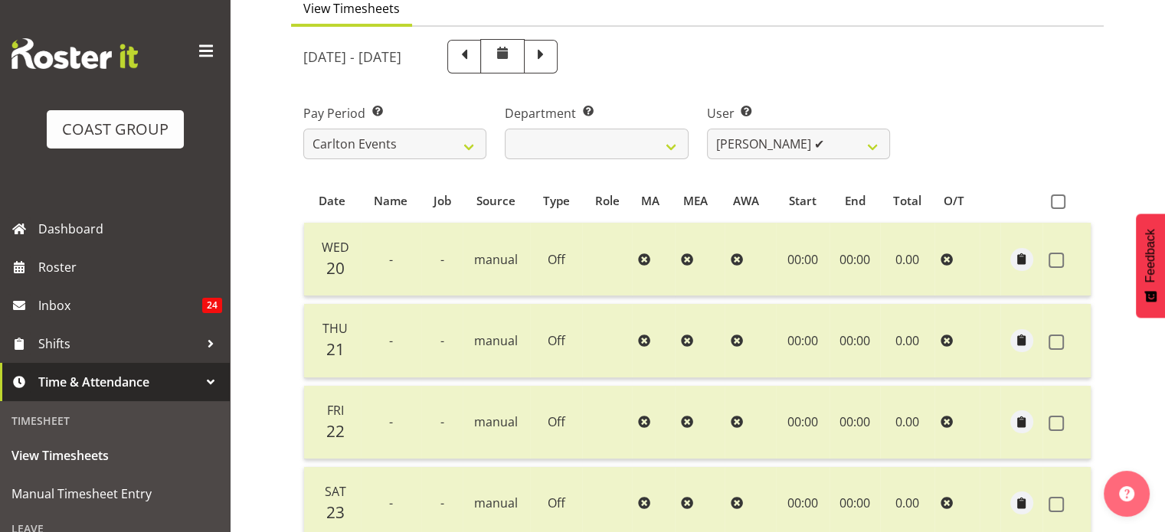
scroll to position [146, 0]
click at [840, 148] on select "Antrim Kome ✔ Collin Amani ✔ Dayton Iobu ❌ Eteuati Waddie Carlton ✔ Hendrix Ama…" at bounding box center [798, 144] width 183 height 31
select select "11288"
click at [707, 129] on select "Antrim Kome ✔ Collin Amani ✔ Dayton Iobu ❌ Eteuati Waddie Carlton ✔ Hendrix Ama…" at bounding box center [798, 144] width 183 height 31
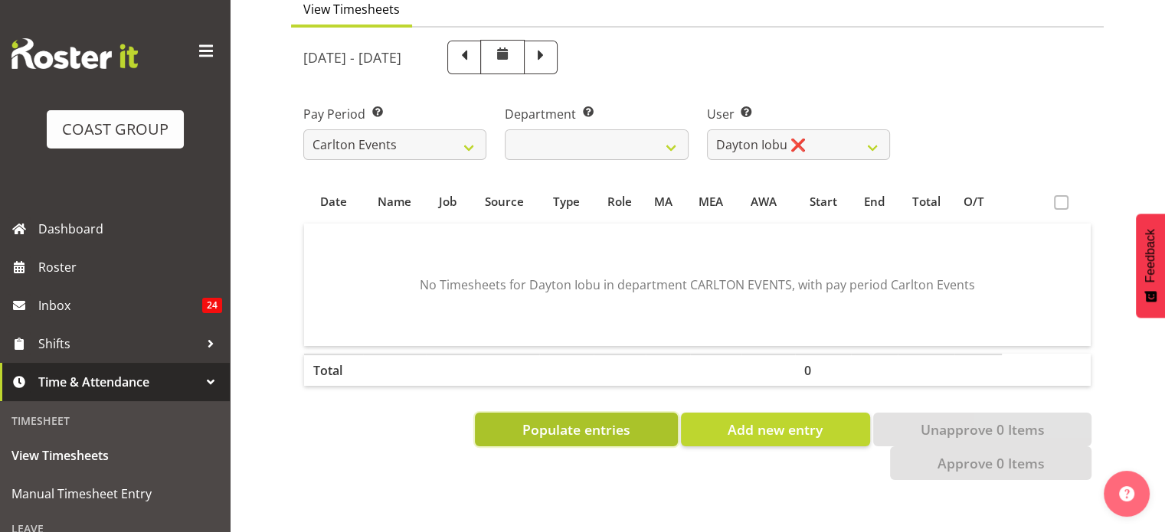
click at [567, 424] on span "Populate entries" at bounding box center [576, 430] width 108 height 20
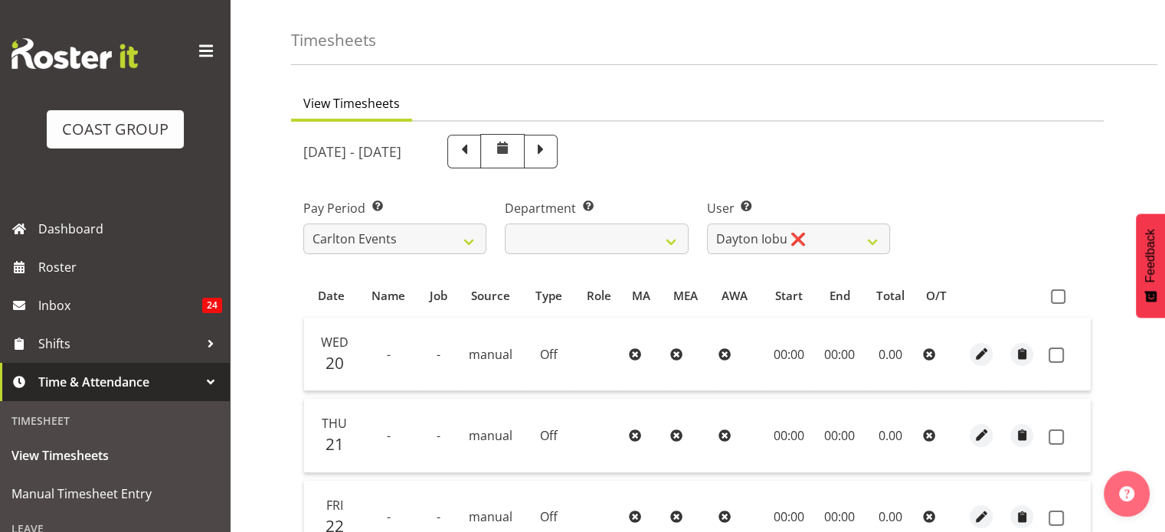
scroll to position [45, 0]
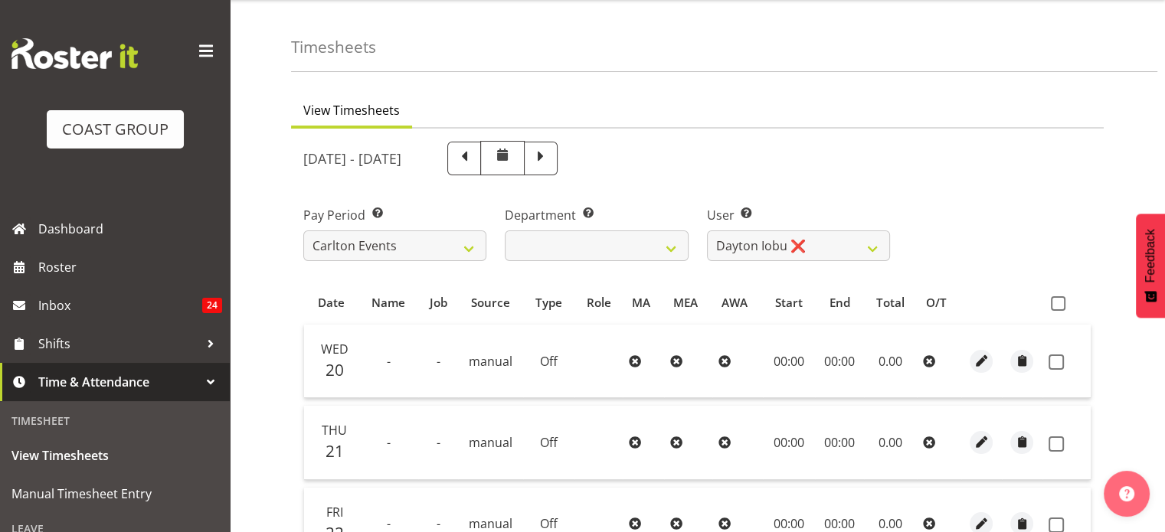
click at [1050, 302] on th at bounding box center [1066, 302] width 48 height 29
click at [1060, 302] on span at bounding box center [1057, 303] width 15 height 15
click at [1060, 302] on input "checkbox" at bounding box center [1055, 304] width 10 height 10
checkbox input "true"
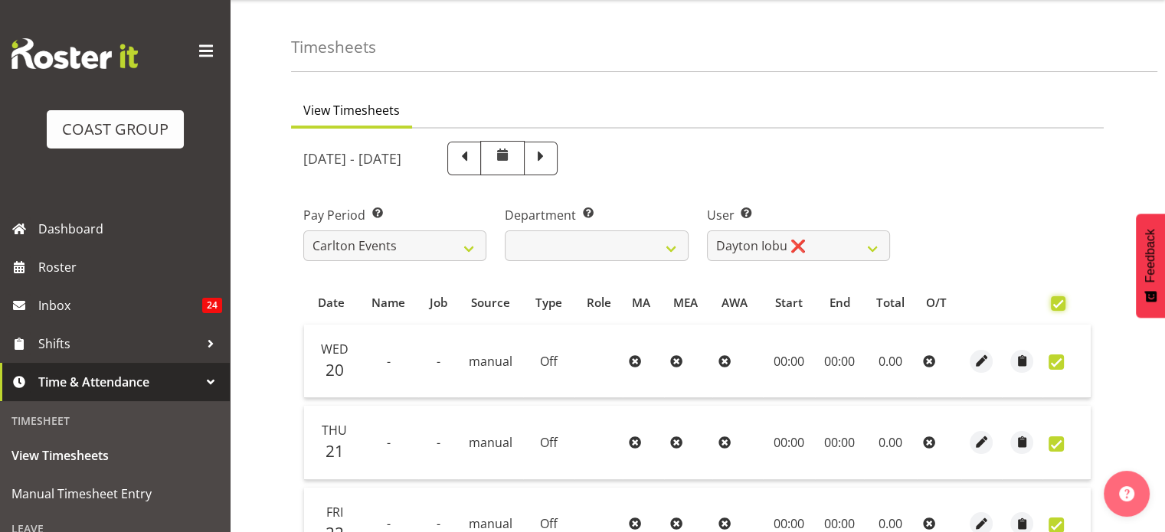
checkbox input "true"
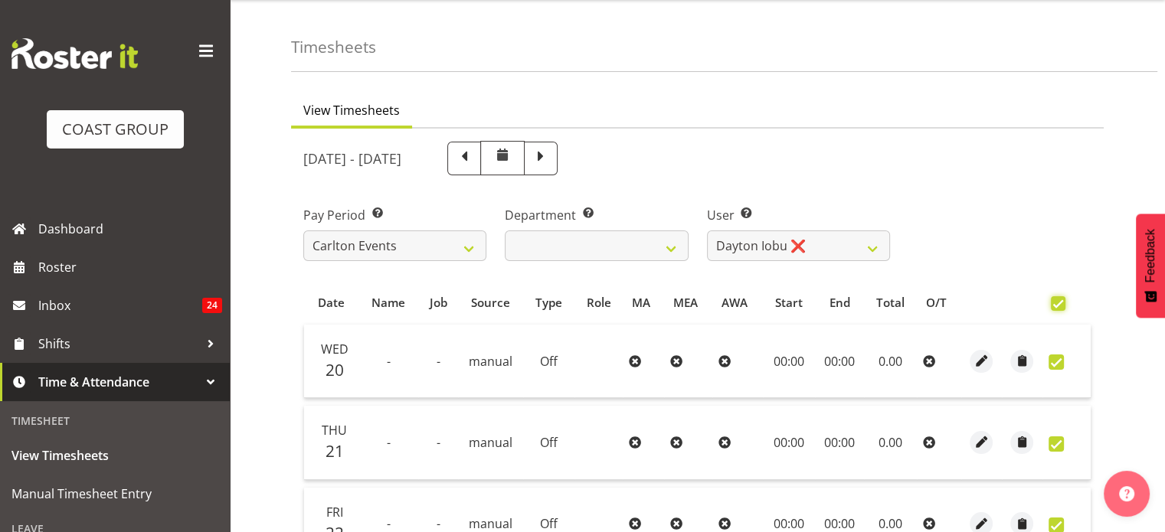
checkbox input "true"
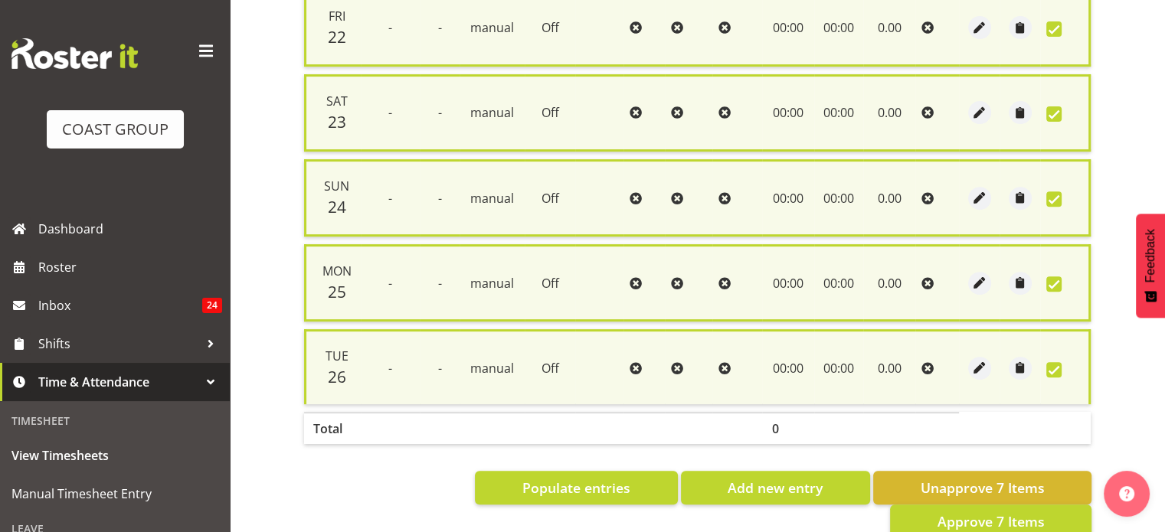
scroll to position [554, 0]
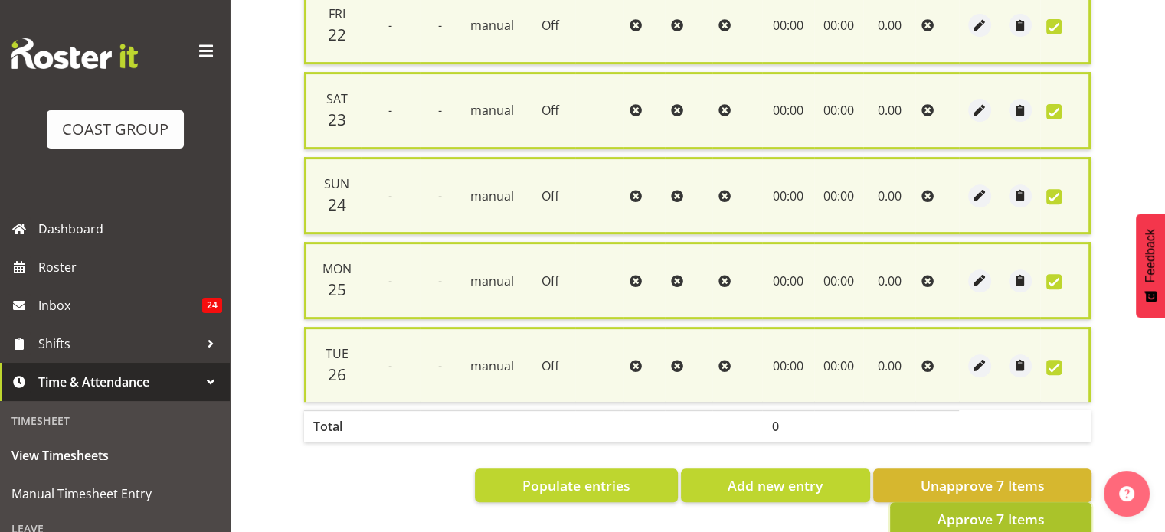
click at [1036, 509] on span "Approve 7 Items" at bounding box center [989, 519] width 107 height 20
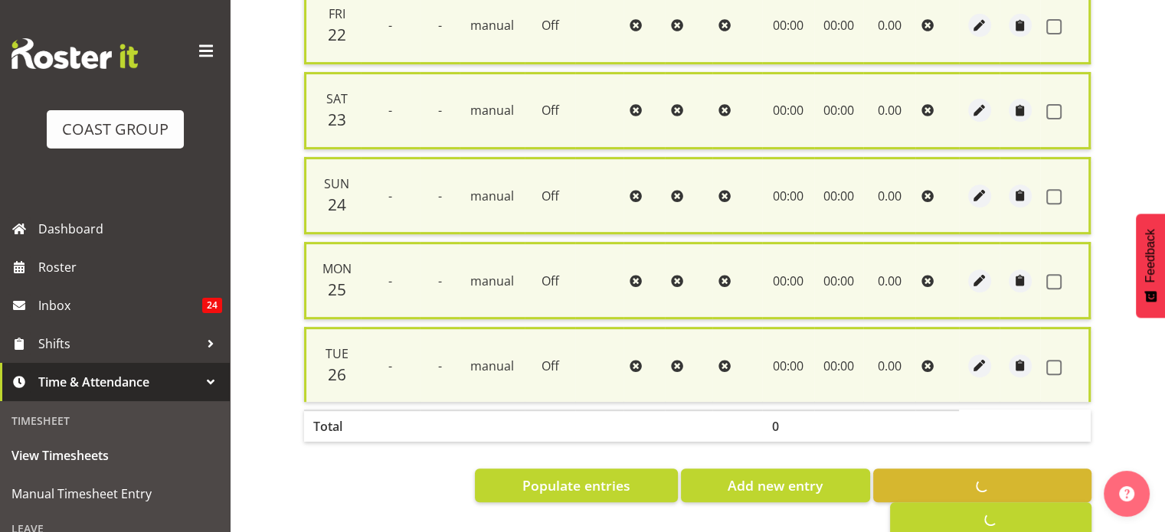
checkbox input "false"
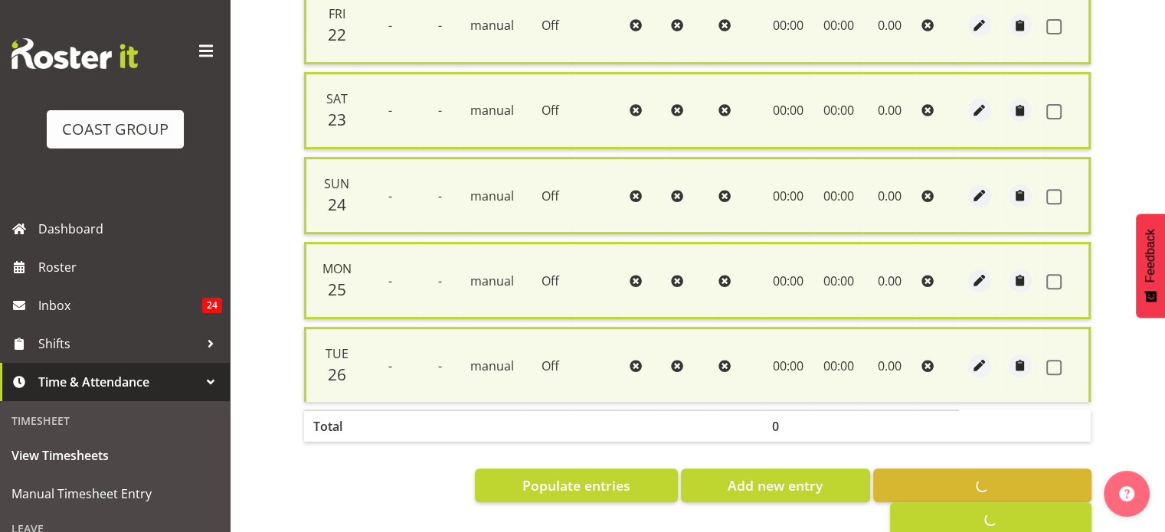
checkbox input "false"
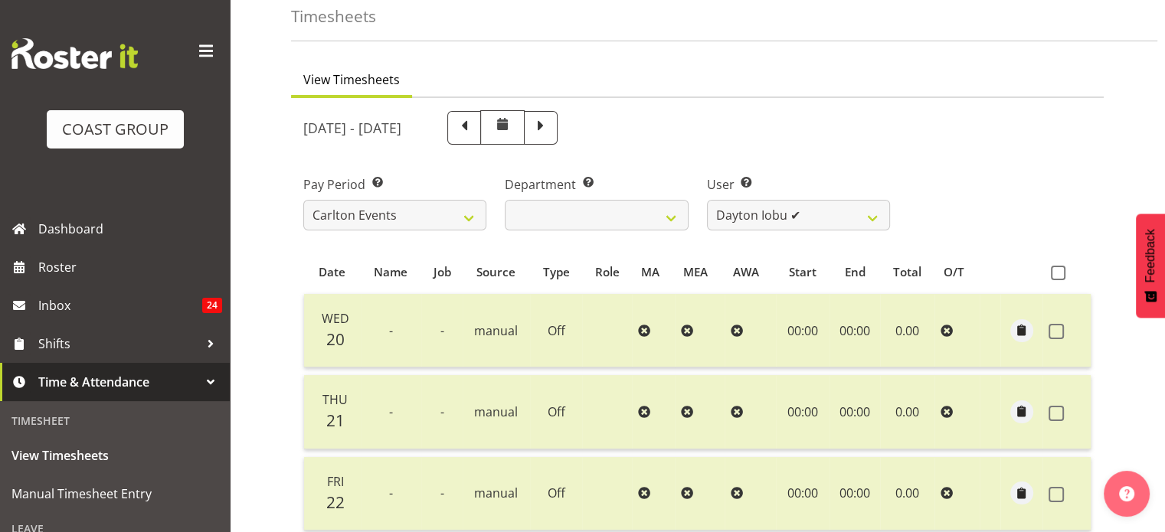
scroll to position [0, 0]
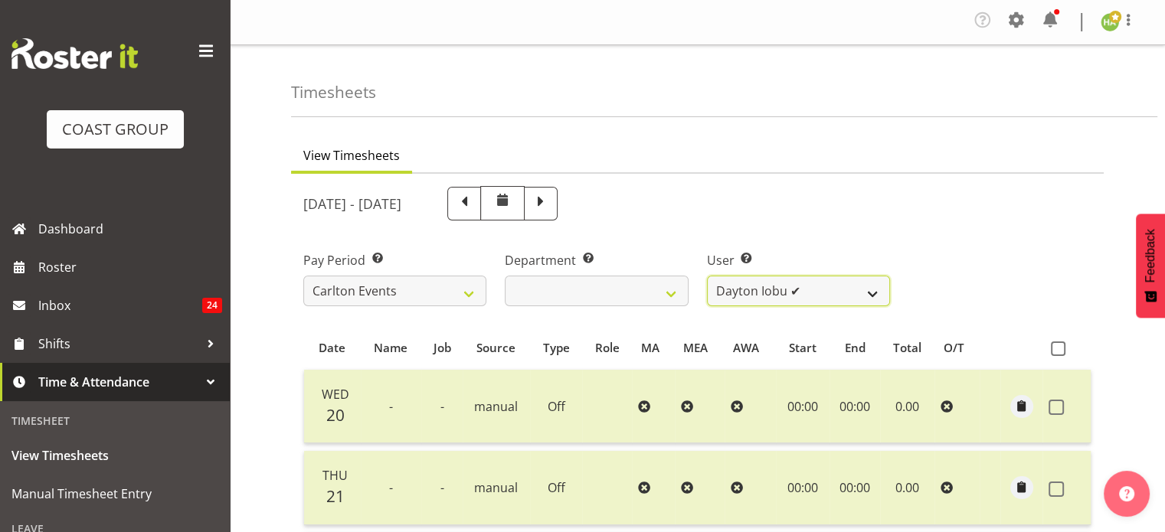
click at [779, 279] on select "Antrim Kome ✔ Collin Amani ✔ Dayton Iobu ✔ Eteuati Waddie Carlton ✔ Hendrix Ama…" at bounding box center [798, 291] width 183 height 31
